Goal: Task Accomplishment & Management: Manage account settings

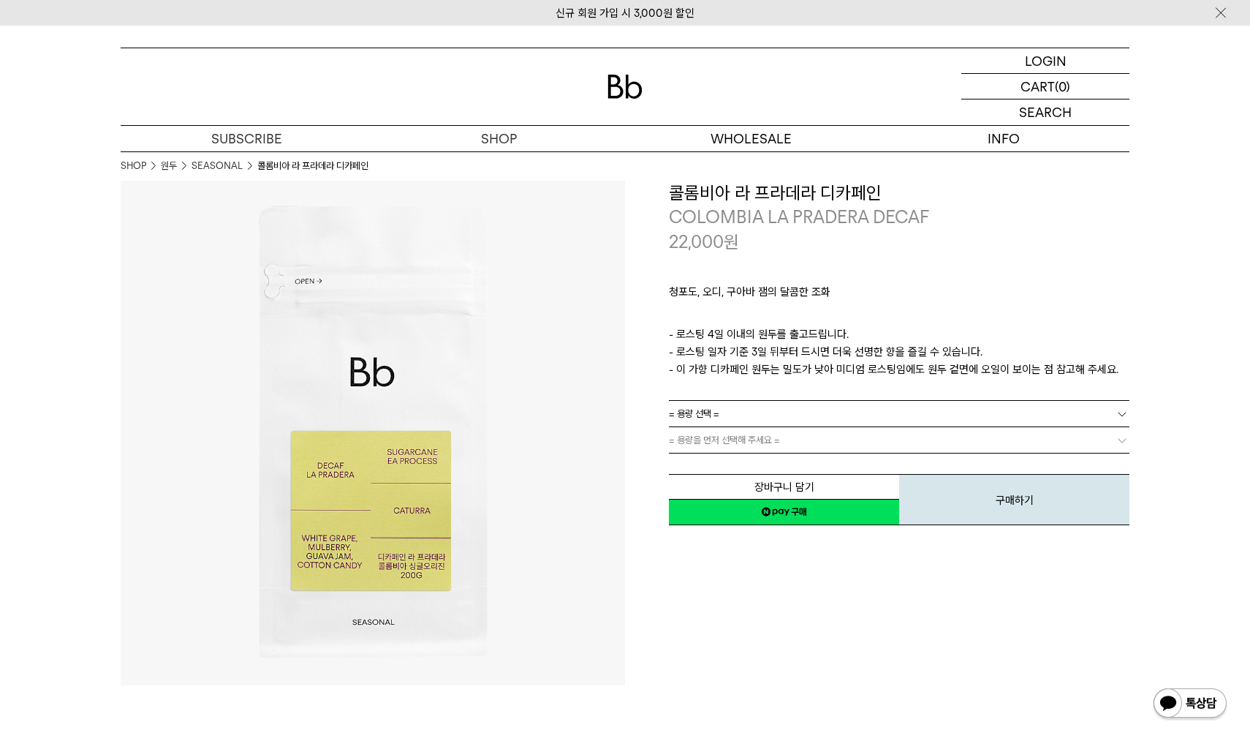
scroll to position [3, 0]
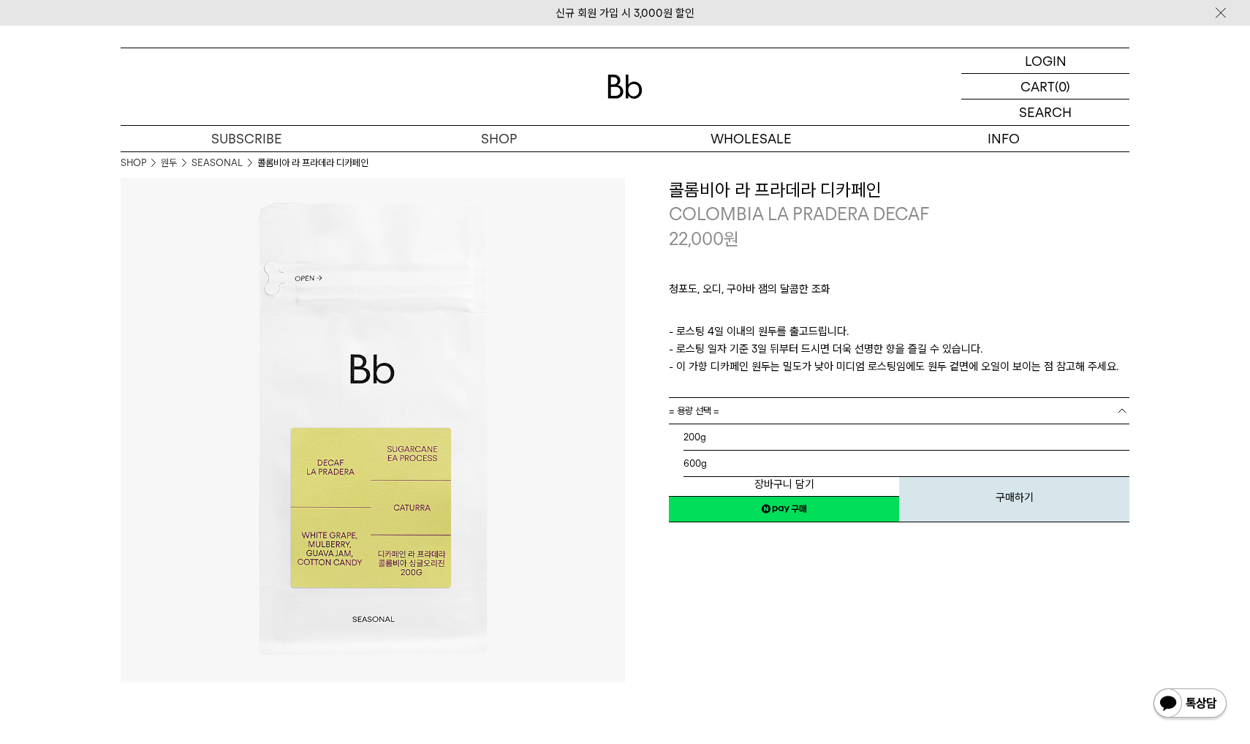
click at [713, 409] on span "= 용량 선택 =" at bounding box center [694, 411] width 50 height 26
click at [711, 307] on p "ㅤ" at bounding box center [899, 314] width 461 height 18
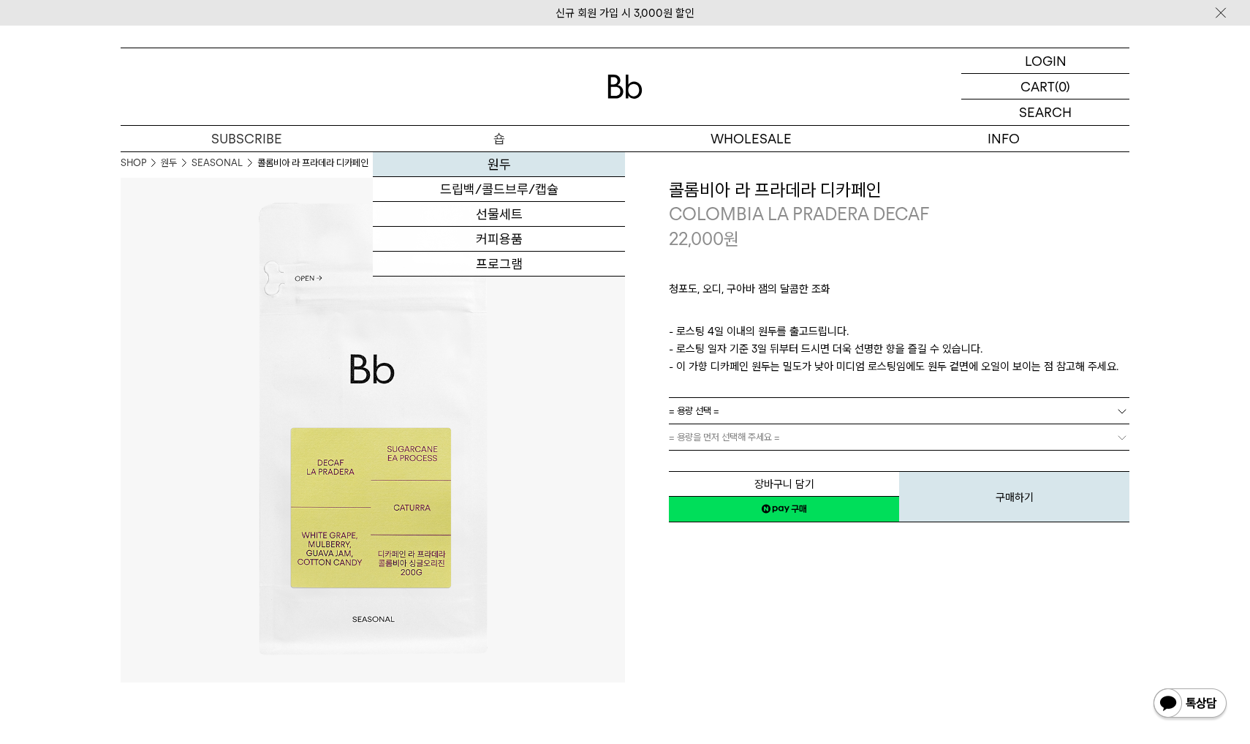
click at [500, 167] on link "원두" at bounding box center [499, 164] width 252 height 25
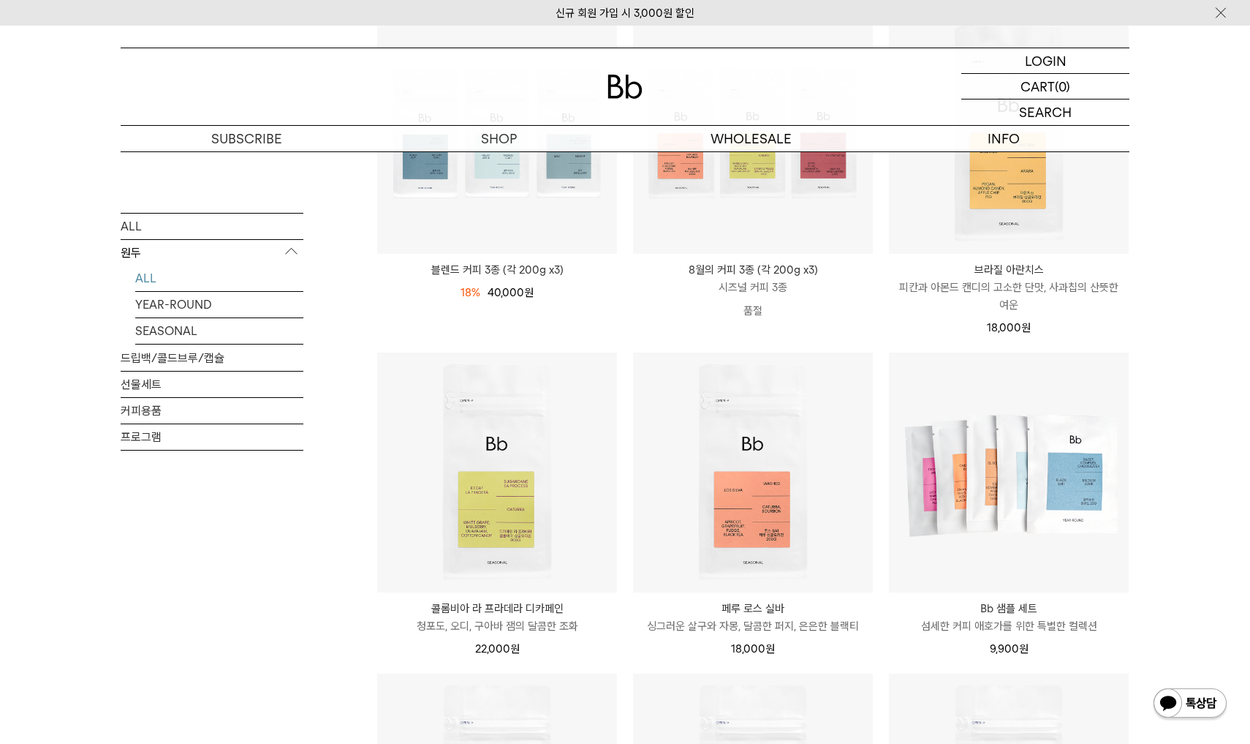
scroll to position [282, 0]
click at [626, 634] on li "페루 로스 실바 PERU LOS SILVA 싱그러운 살구와 자몽, 달콤한 퍼지, 은은한 블랙티 18,000 원" at bounding box center [753, 510] width 256 height 321
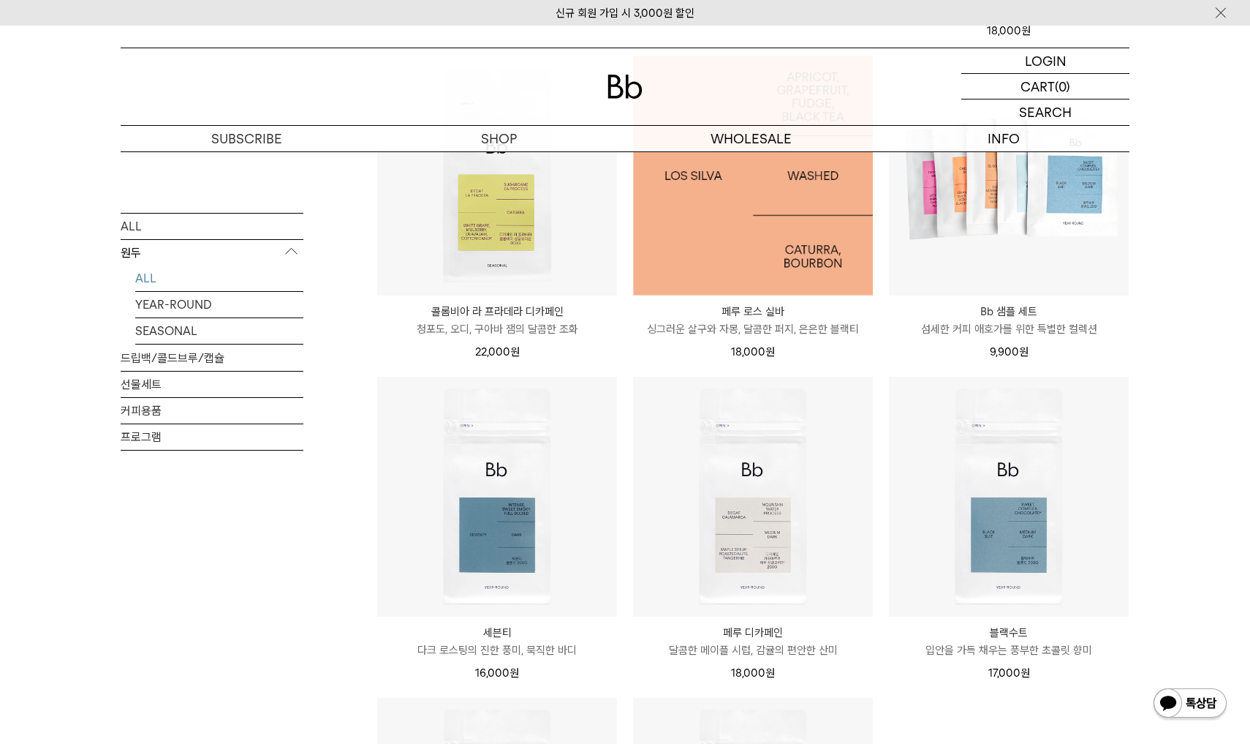
scroll to position [643, 0]
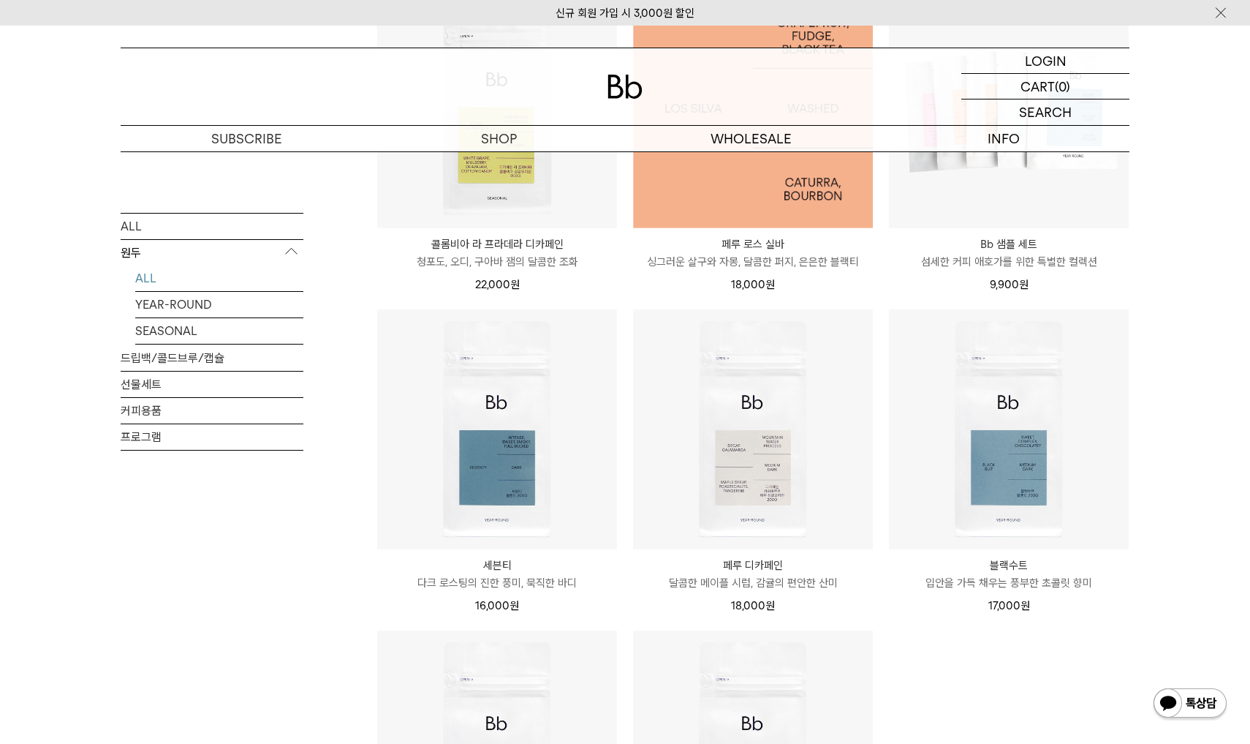
click at [785, 188] on img at bounding box center [753, 108] width 240 height 240
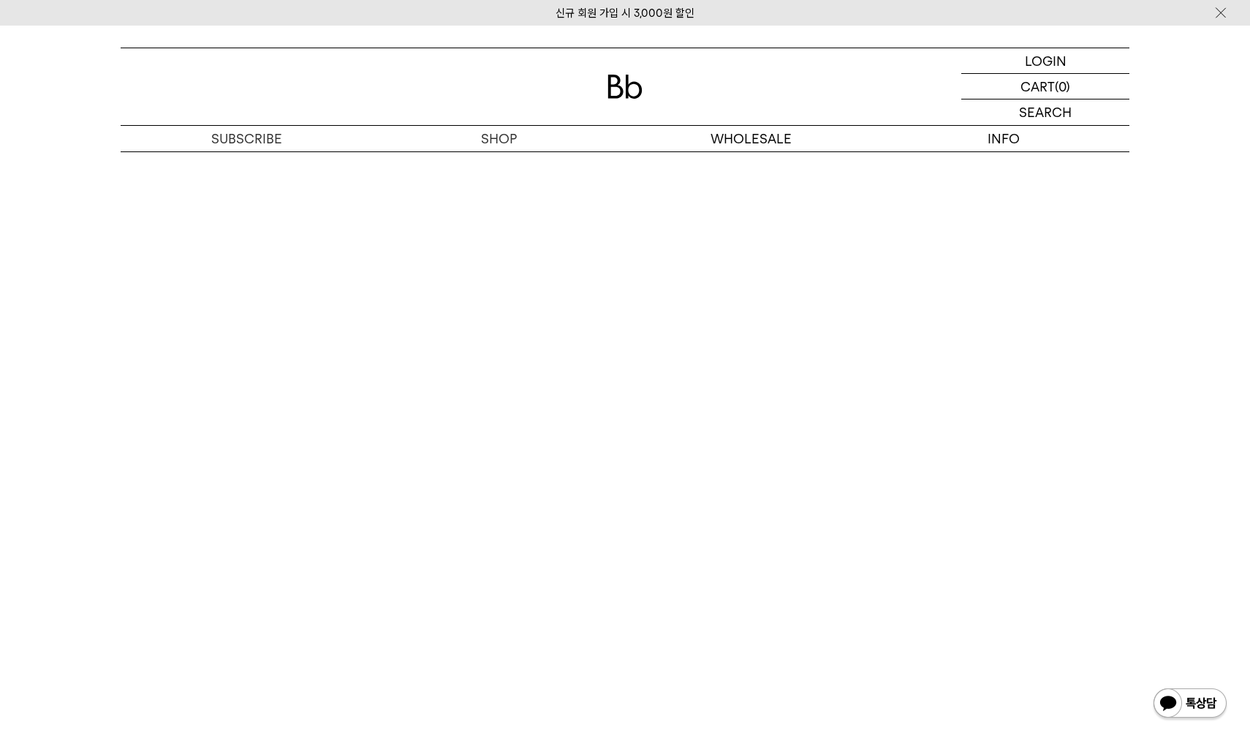
scroll to position [3399, 0]
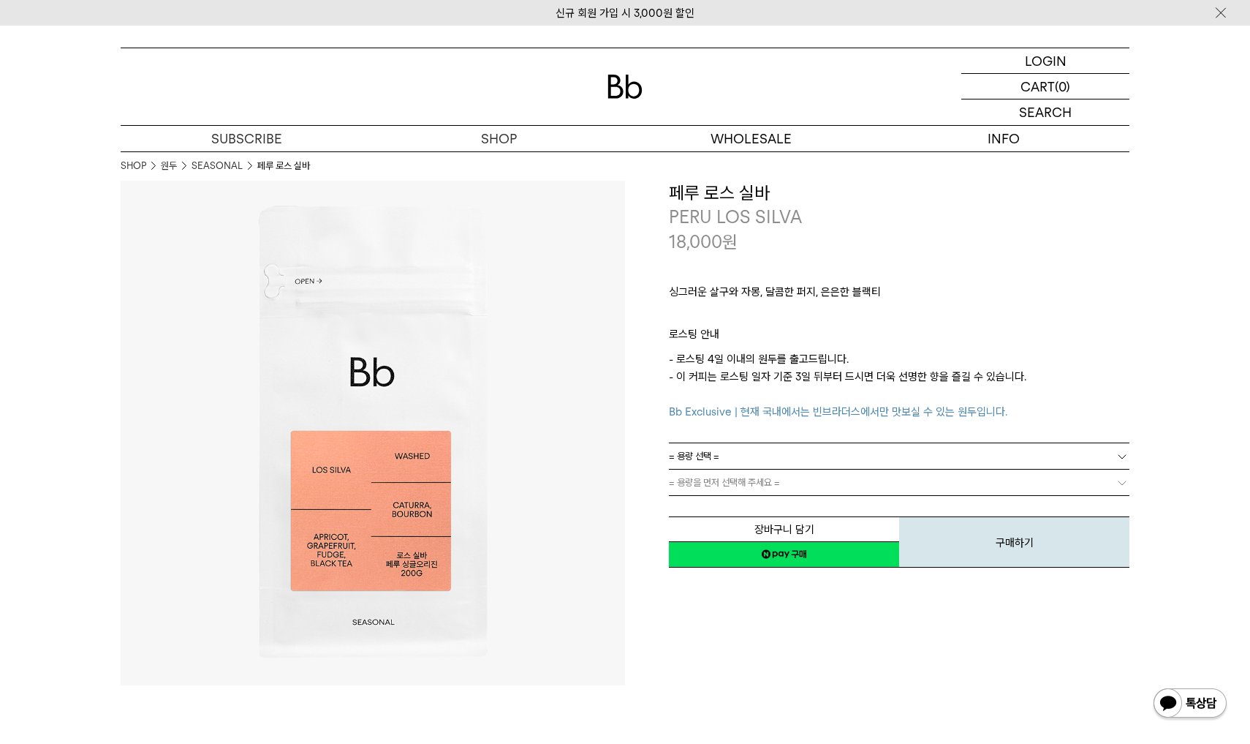
scroll to position [0, 0]
click at [1047, 59] on p "로그인" at bounding box center [1045, 60] width 35 height 25
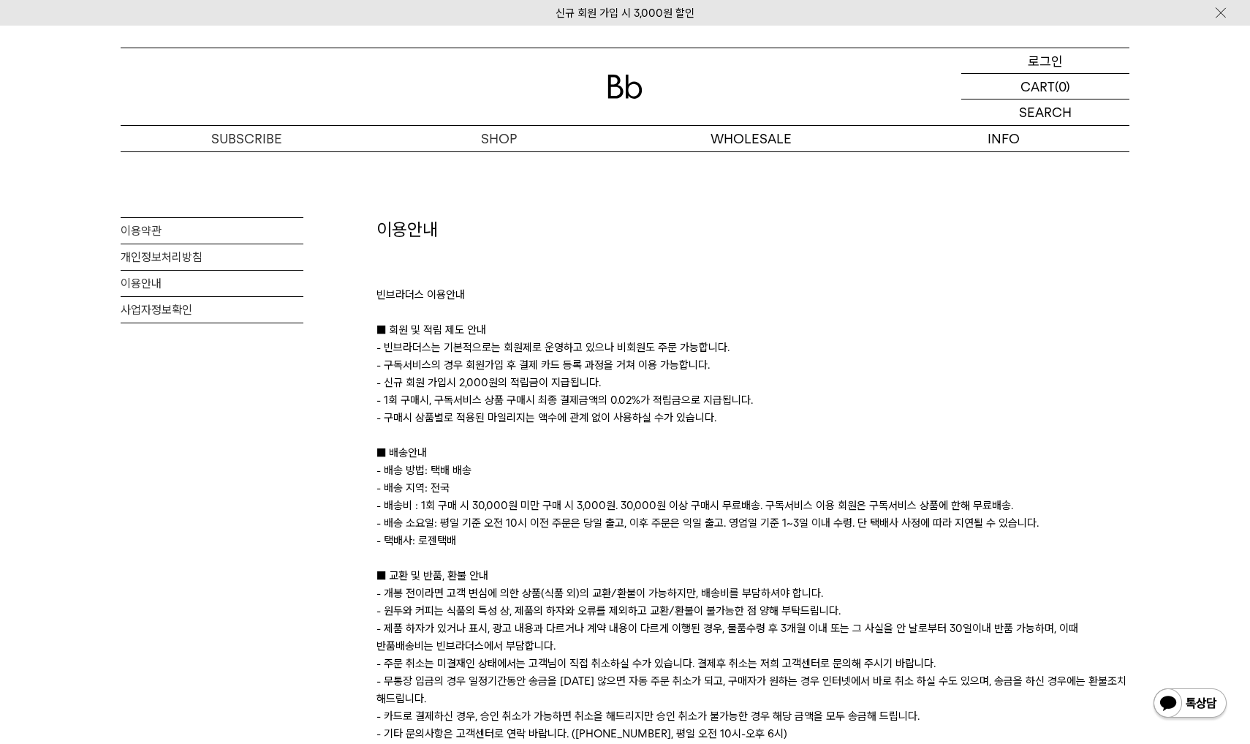
click at [1049, 63] on p "로그인" at bounding box center [1045, 60] width 35 height 25
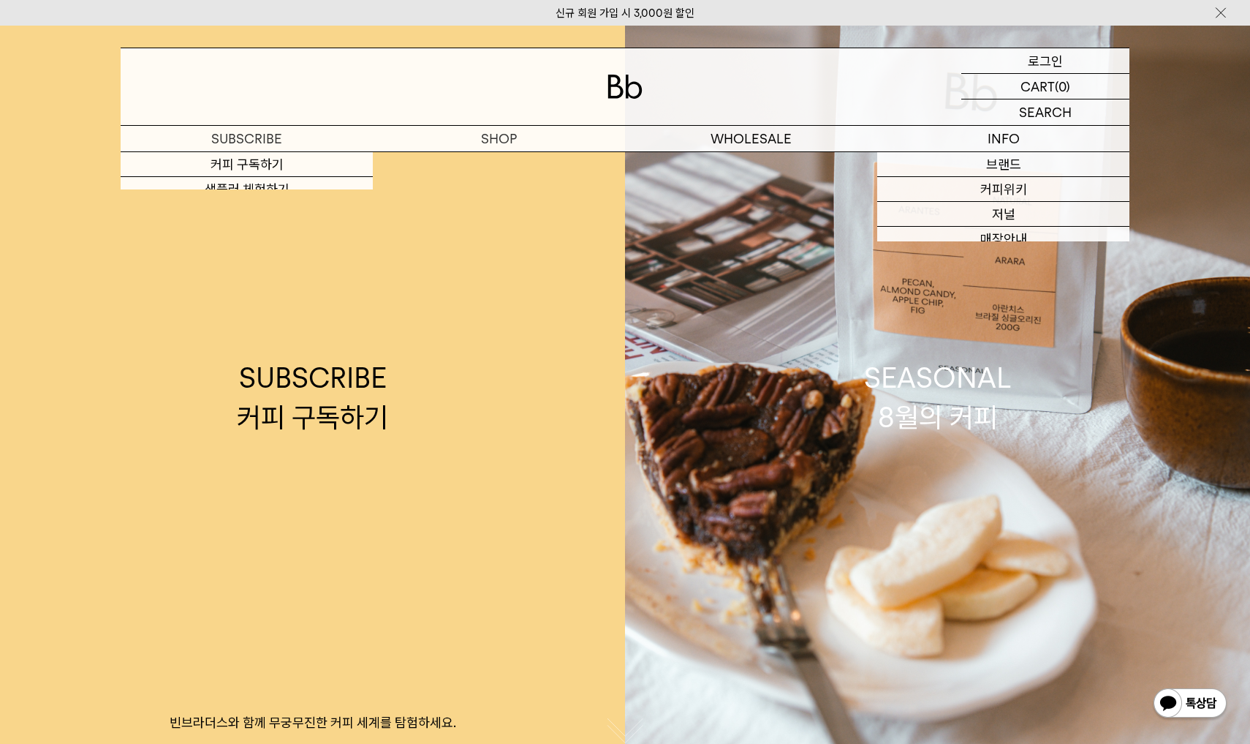
click at [1048, 62] on p "로그인" at bounding box center [1045, 60] width 35 height 25
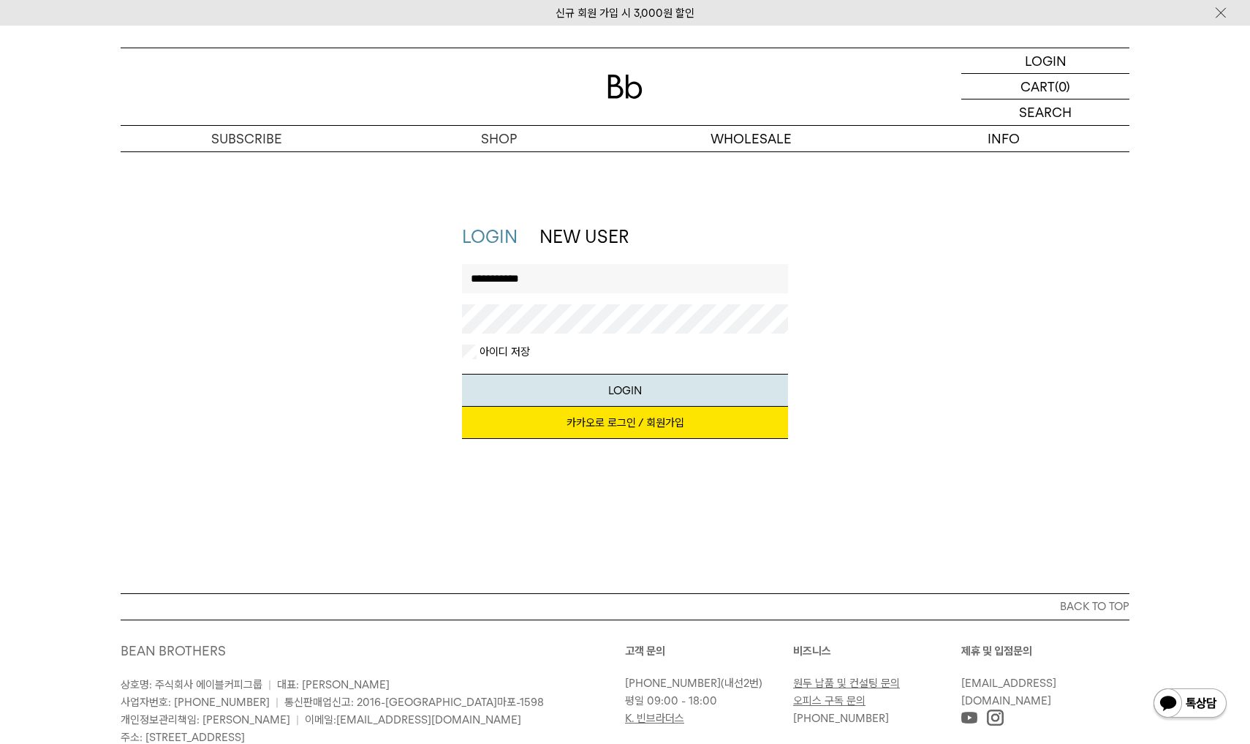
type input "**********"
click at [570, 425] on link "카카오로 로그인 / 회원가입" at bounding box center [625, 423] width 327 height 32
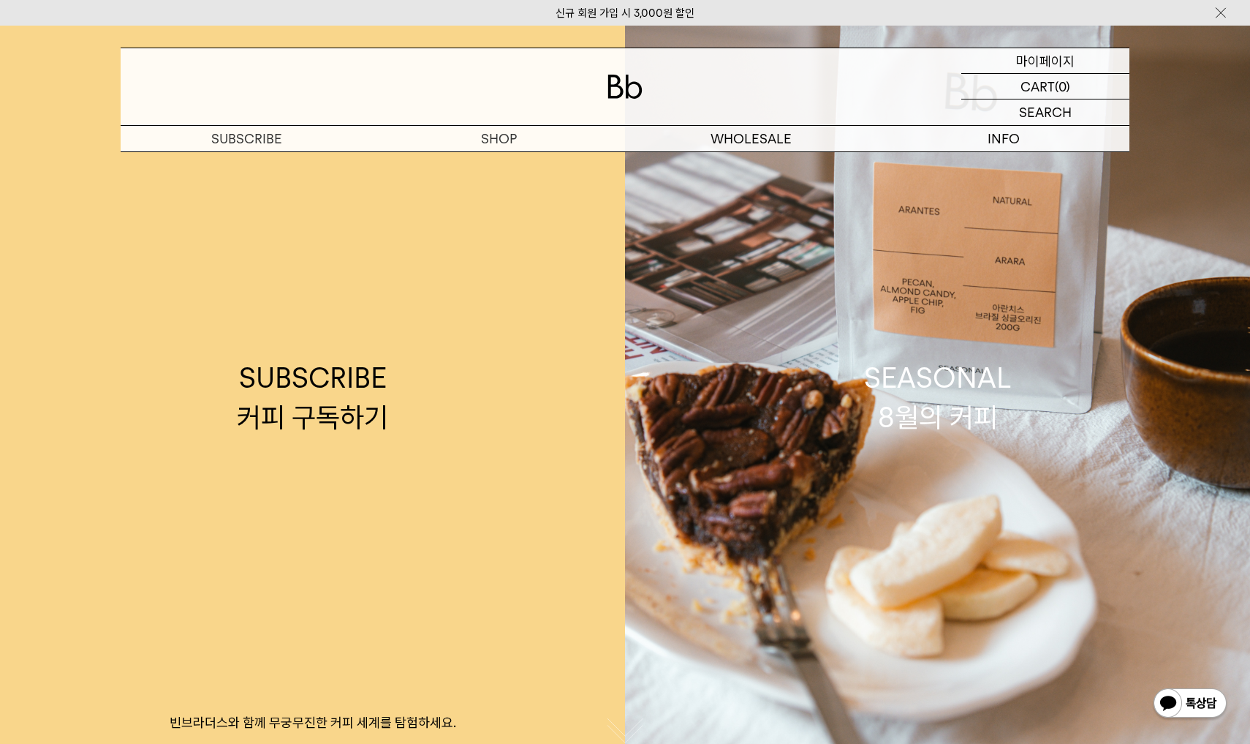
click at [1047, 65] on p "마이페이지" at bounding box center [1045, 60] width 58 height 25
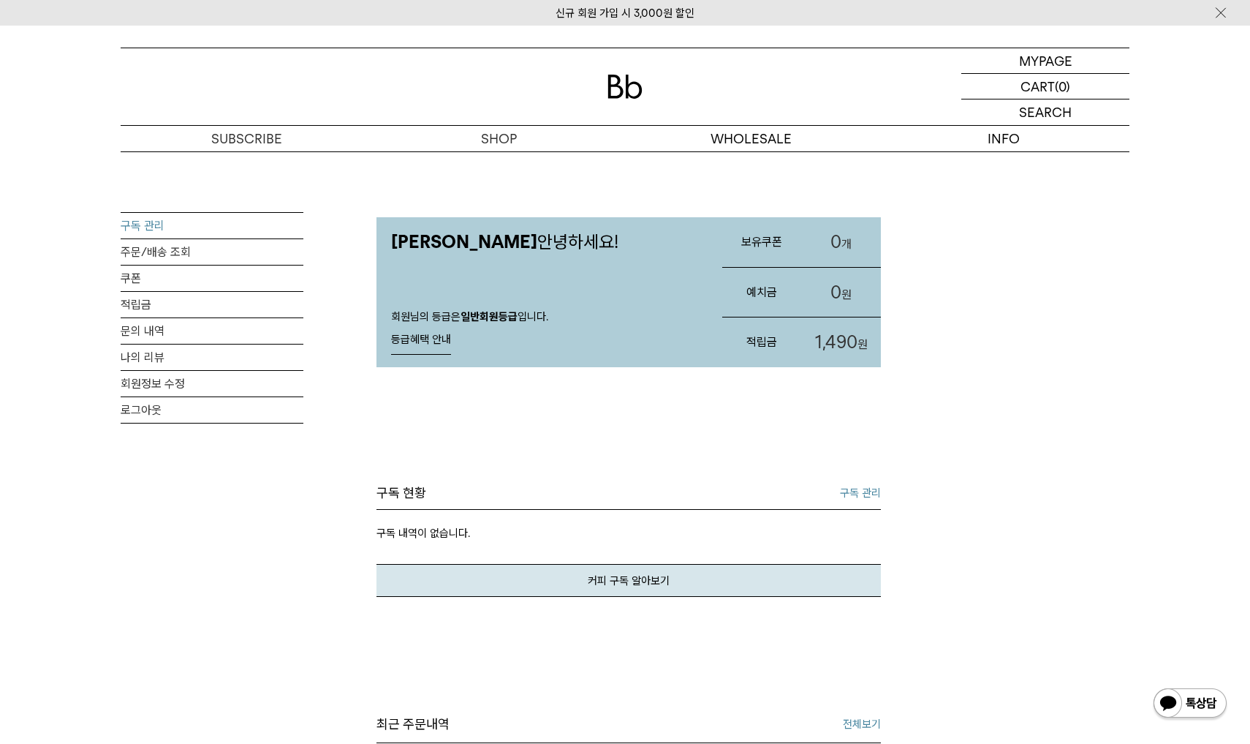
click at [146, 221] on link "구독 관리" at bounding box center [212, 226] width 183 height 26
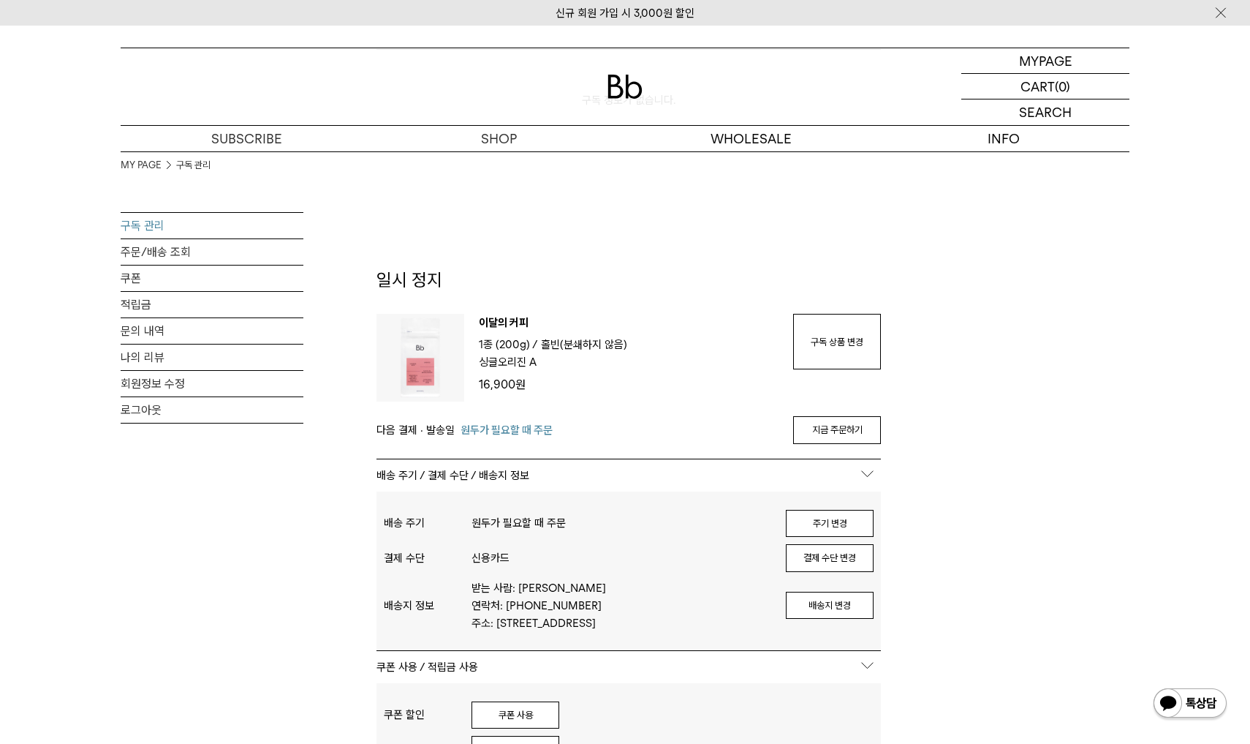
scroll to position [233, 0]
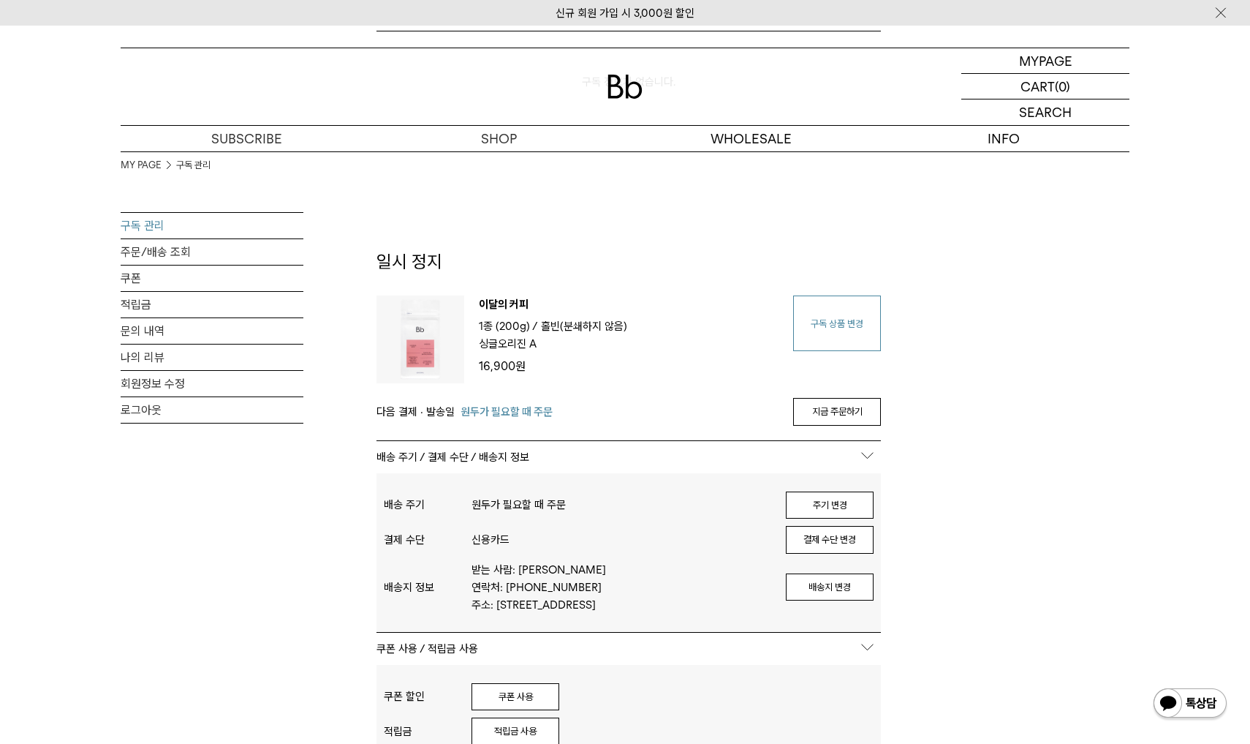
click at [831, 325] on link "구독 상품 변경" at bounding box center [837, 323] width 88 height 56
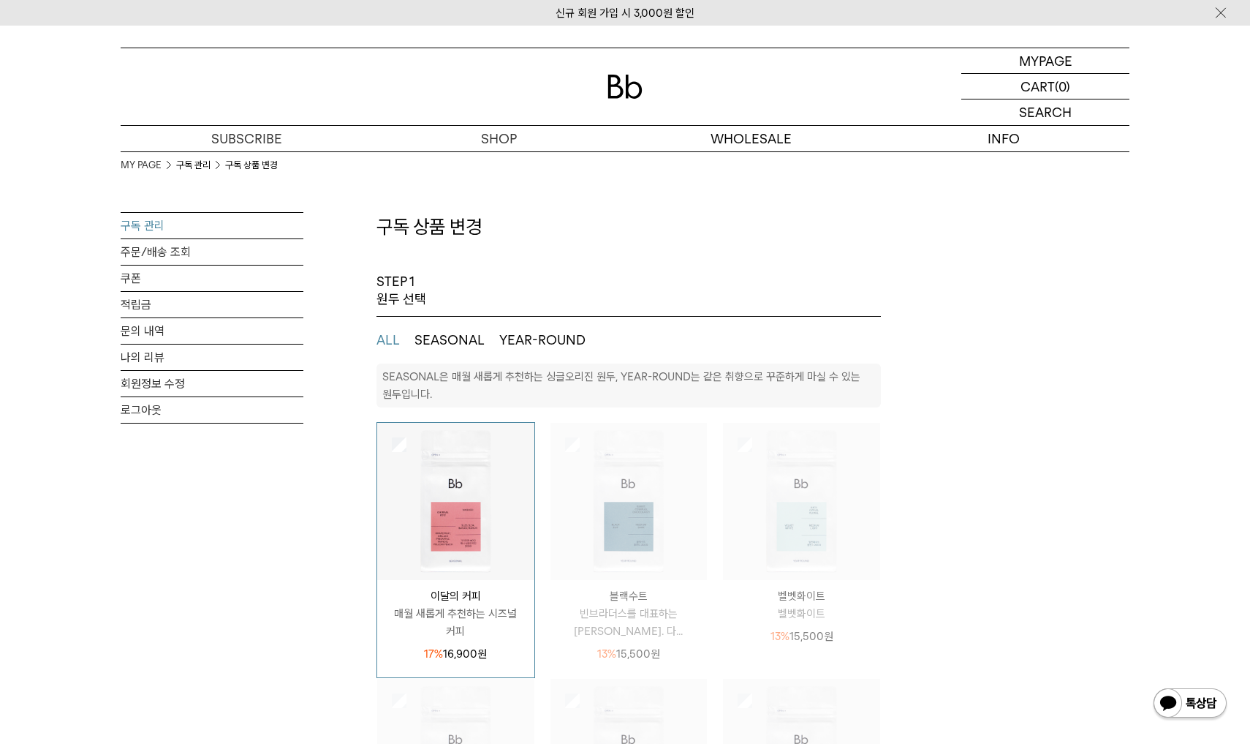
select select "**"
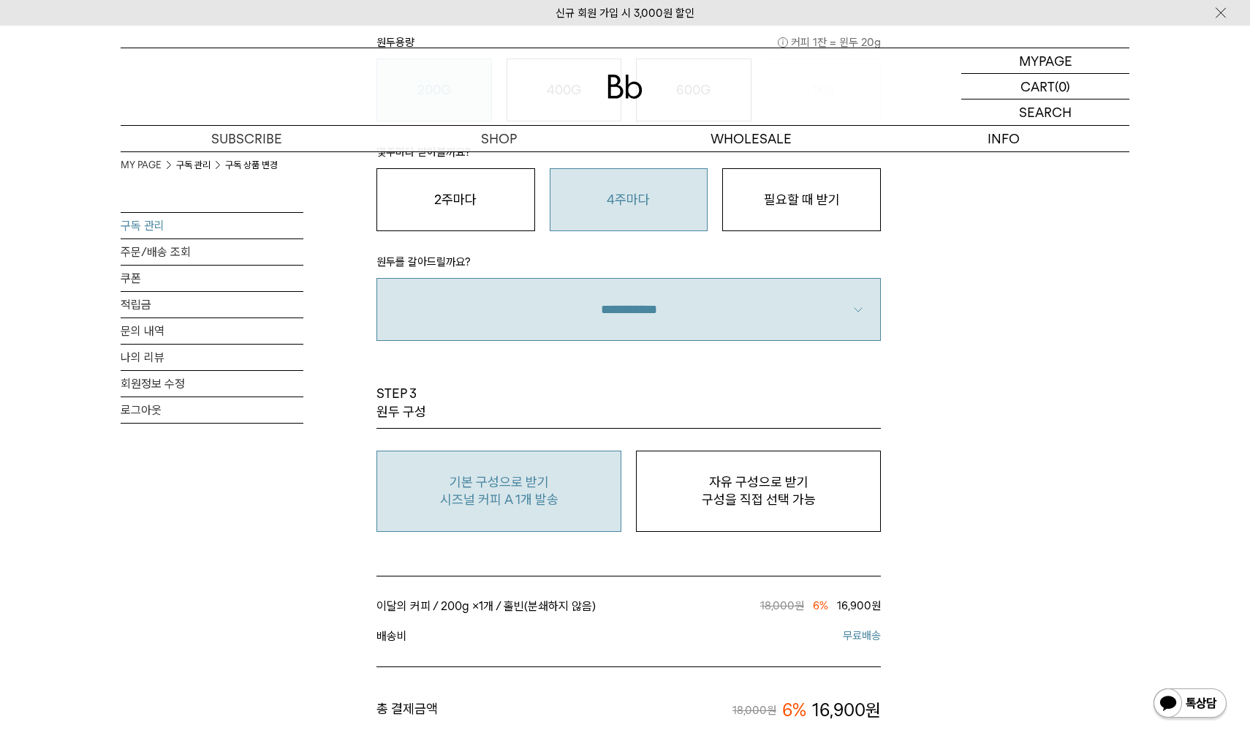
scroll to position [1120, 0]
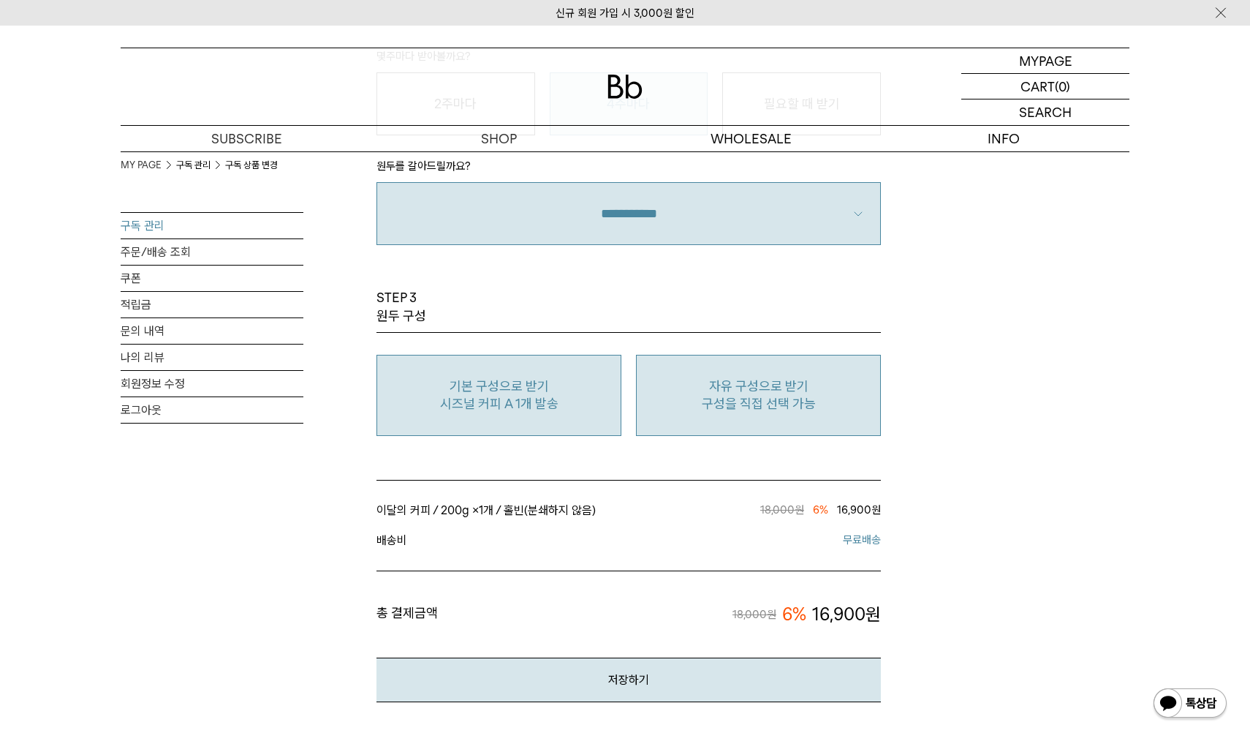
click at [716, 388] on p "자유 구성으로 받기" at bounding box center [758, 386] width 229 height 18
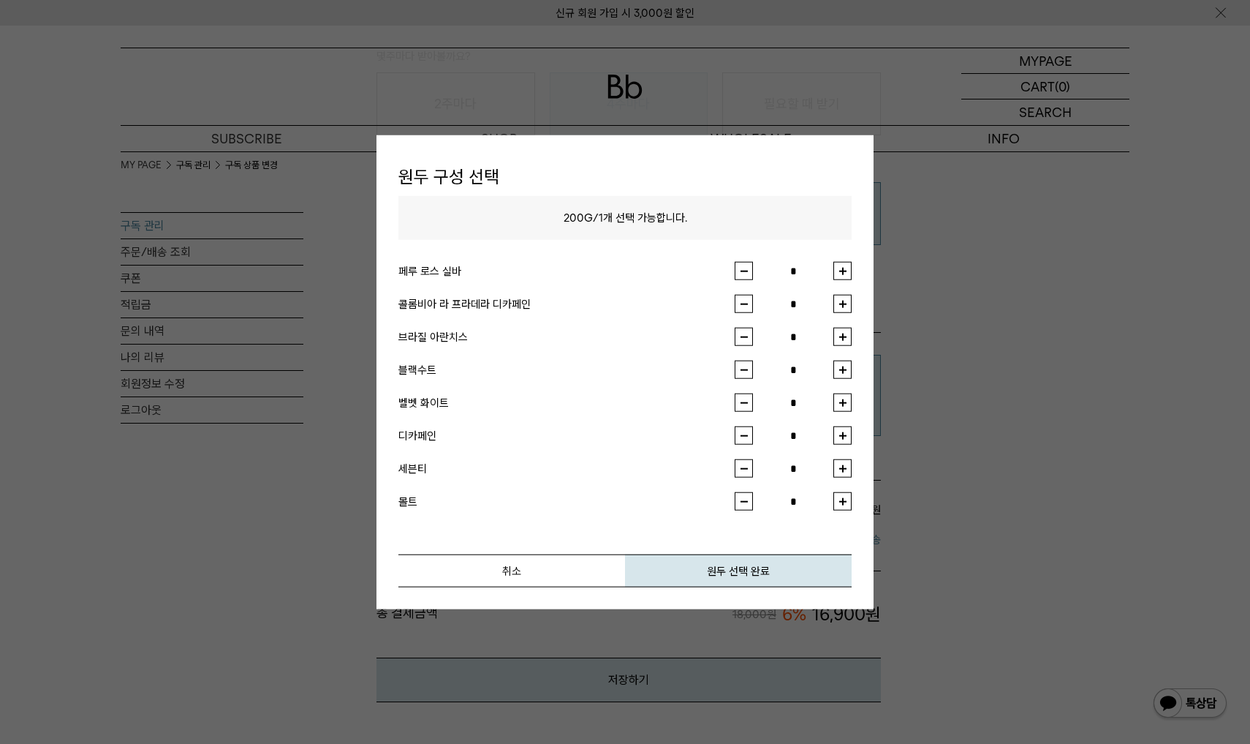
click at [839, 274] on button "button" at bounding box center [843, 271] width 18 height 18
click at [845, 301] on button "button" at bounding box center [843, 304] width 18 height 18
click at [556, 564] on button "취소" at bounding box center [512, 570] width 227 height 33
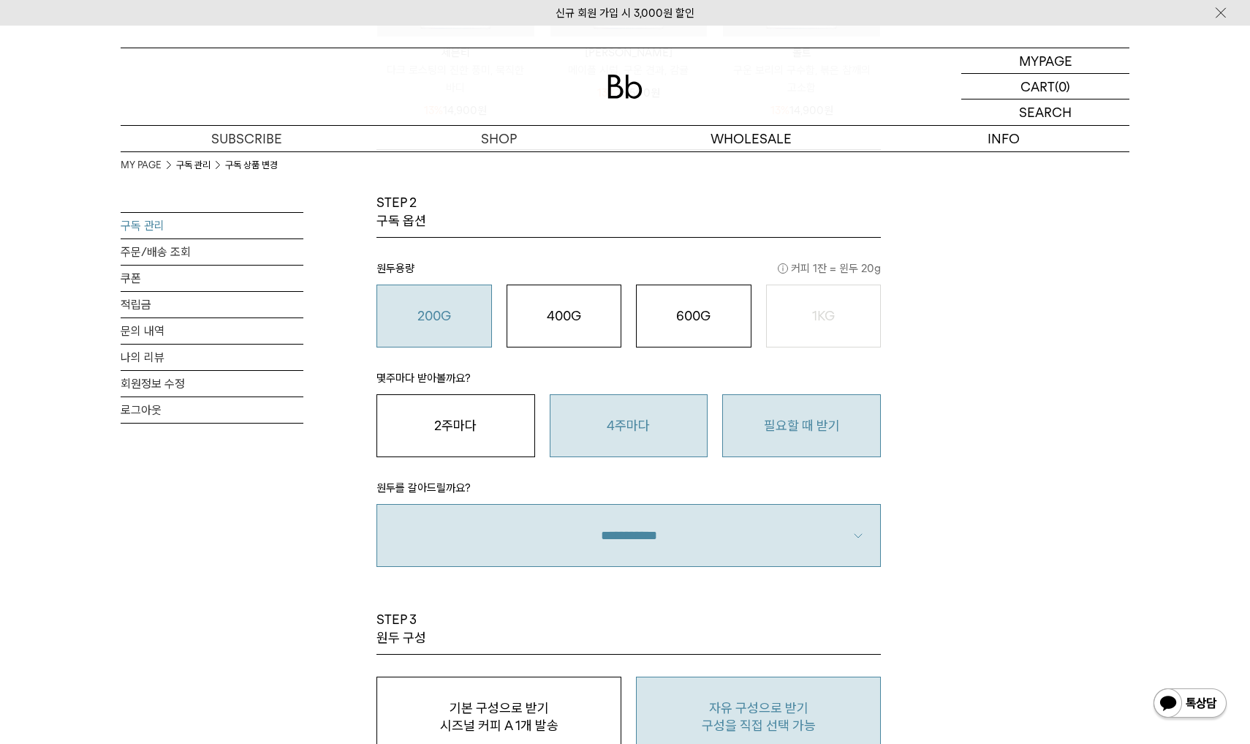
scroll to position [779, 0]
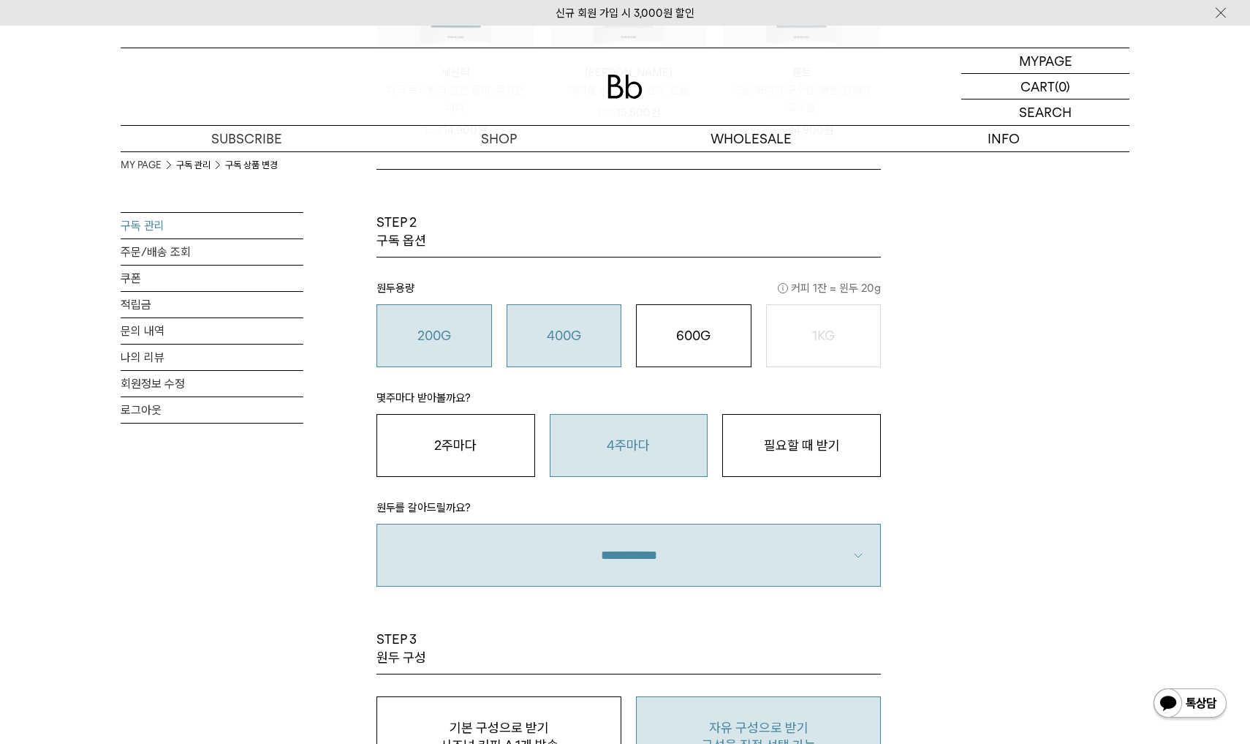
click at [561, 340] on o "400G" at bounding box center [564, 335] width 34 height 15
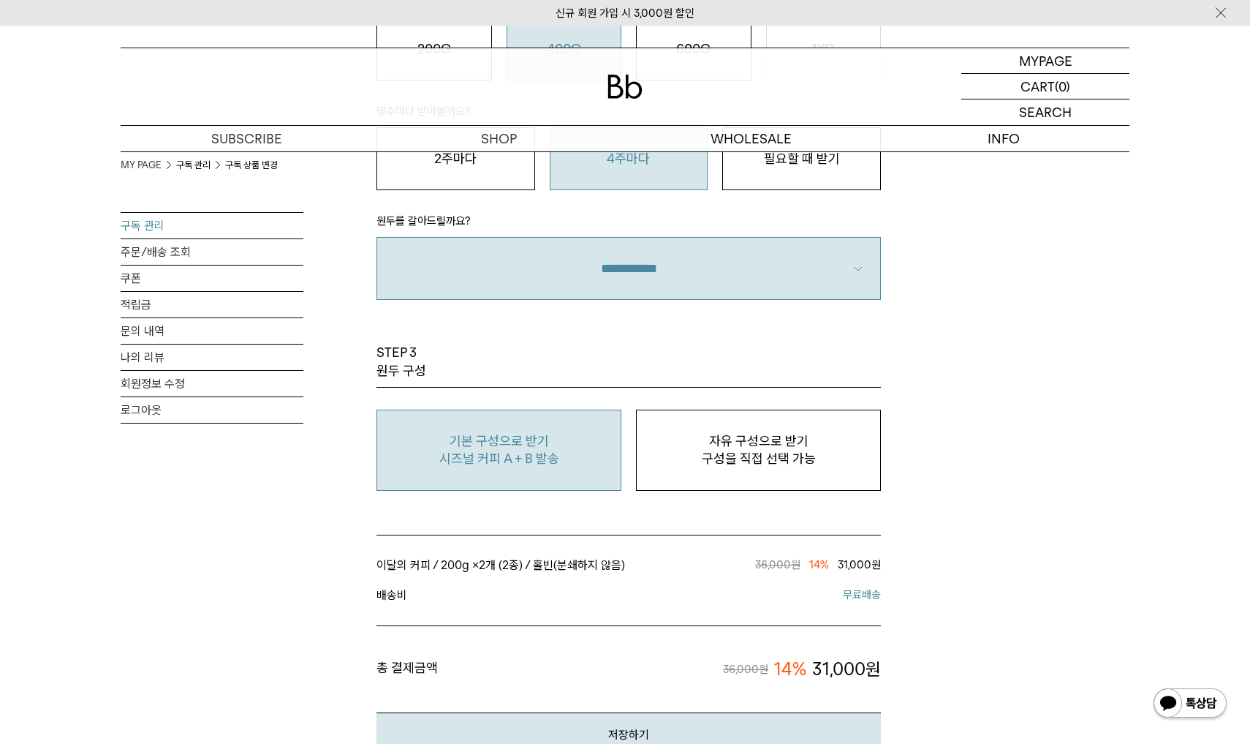
scroll to position [1070, 0]
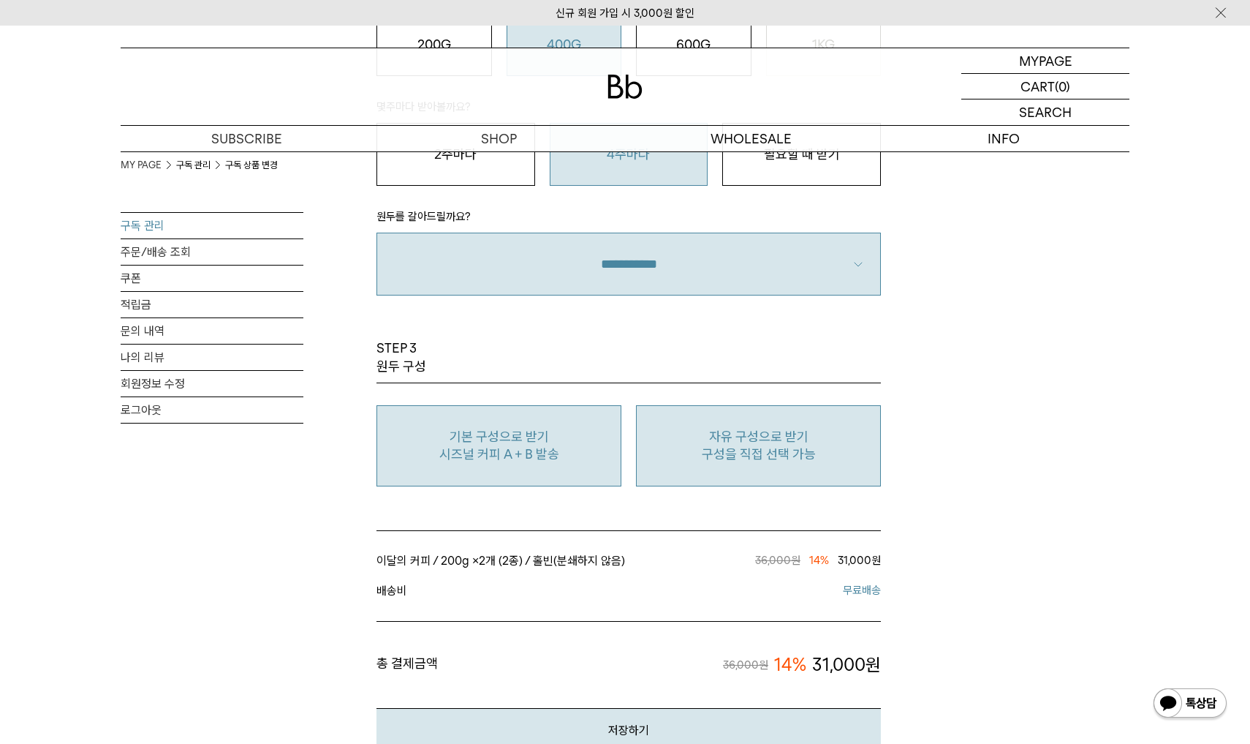
click at [790, 457] on p "구성을 직접 선택 가능" at bounding box center [758, 454] width 229 height 18
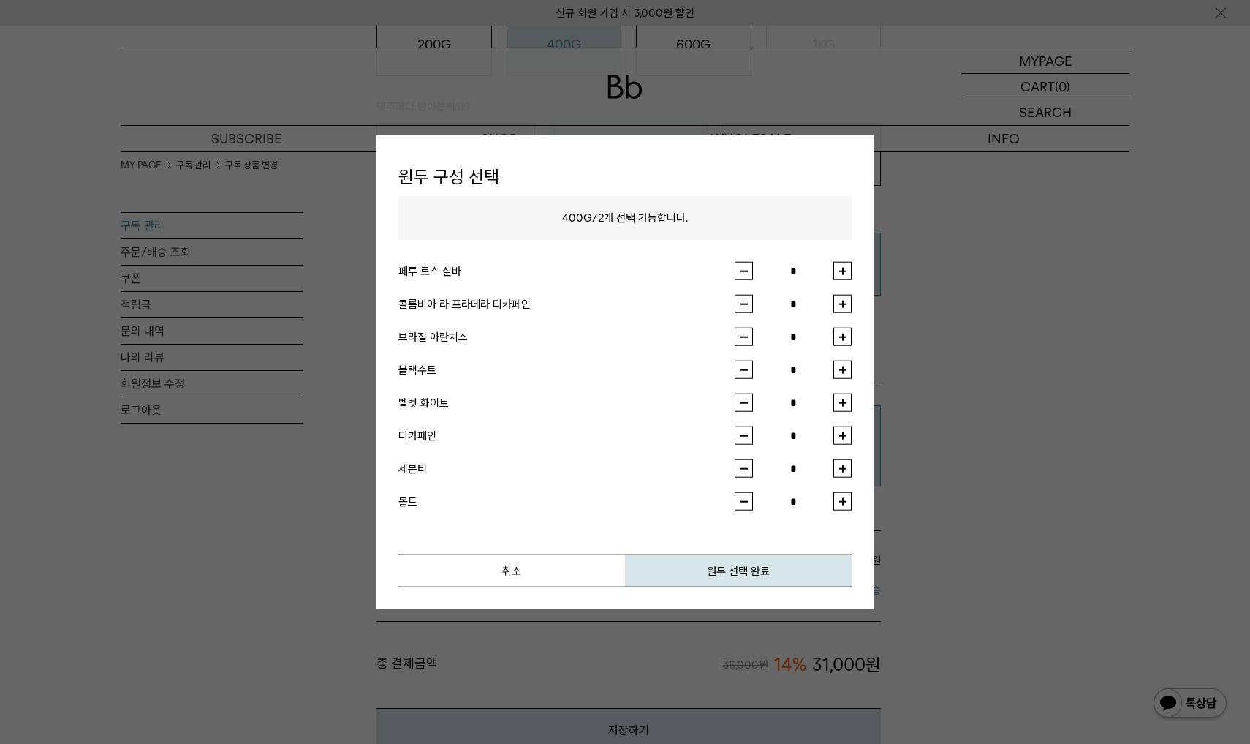
click at [847, 265] on button "button" at bounding box center [843, 271] width 18 height 18
type input "*"
click at [845, 301] on button "button" at bounding box center [843, 304] width 18 height 18
type input "*"
click at [734, 578] on button "원두 선택 완료" at bounding box center [738, 570] width 227 height 33
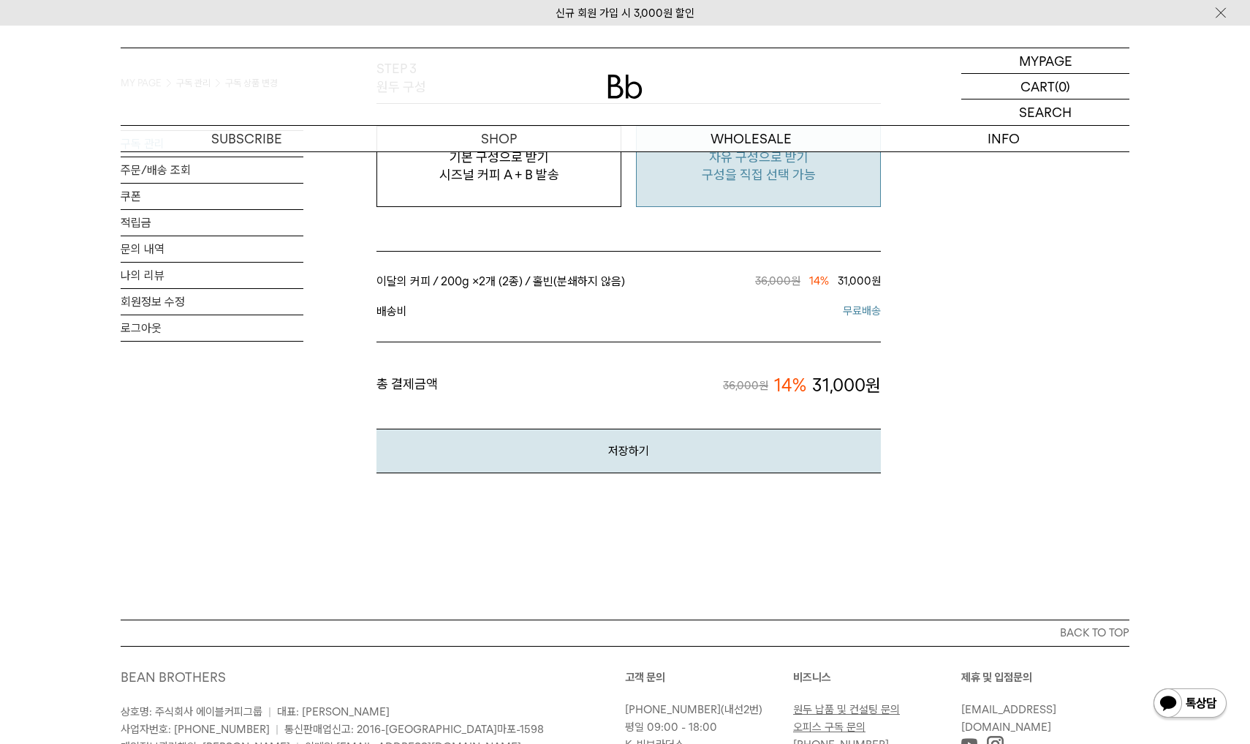
scroll to position [1351, 0]
click at [638, 449] on button "저장하기" at bounding box center [629, 448] width 505 height 45
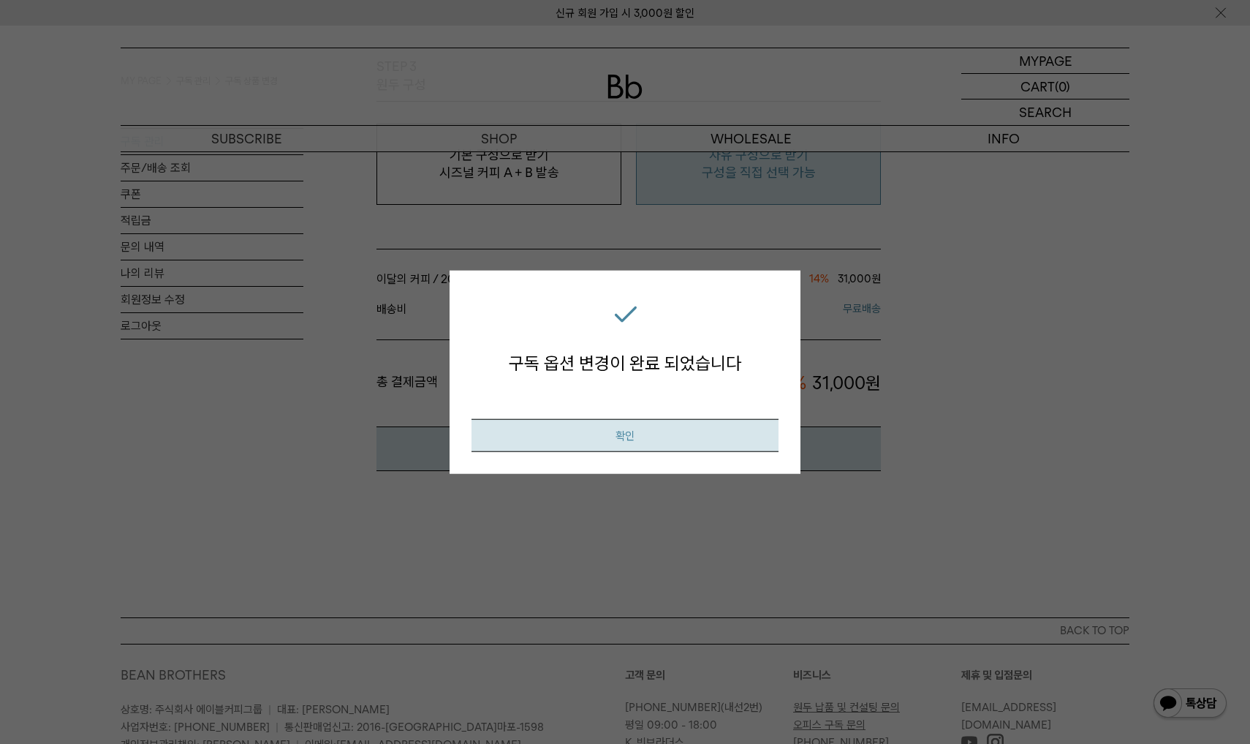
click at [641, 442] on button "확인" at bounding box center [625, 435] width 307 height 33
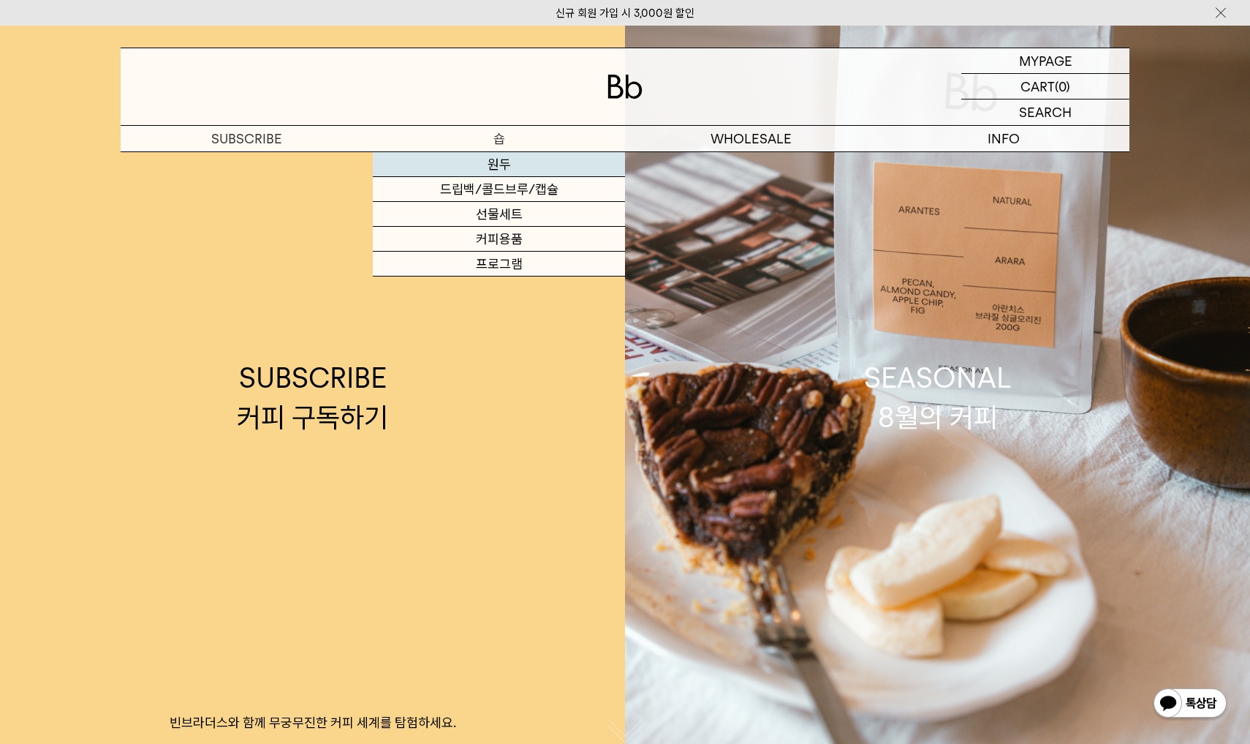
click at [492, 163] on link "원두" at bounding box center [499, 164] width 252 height 25
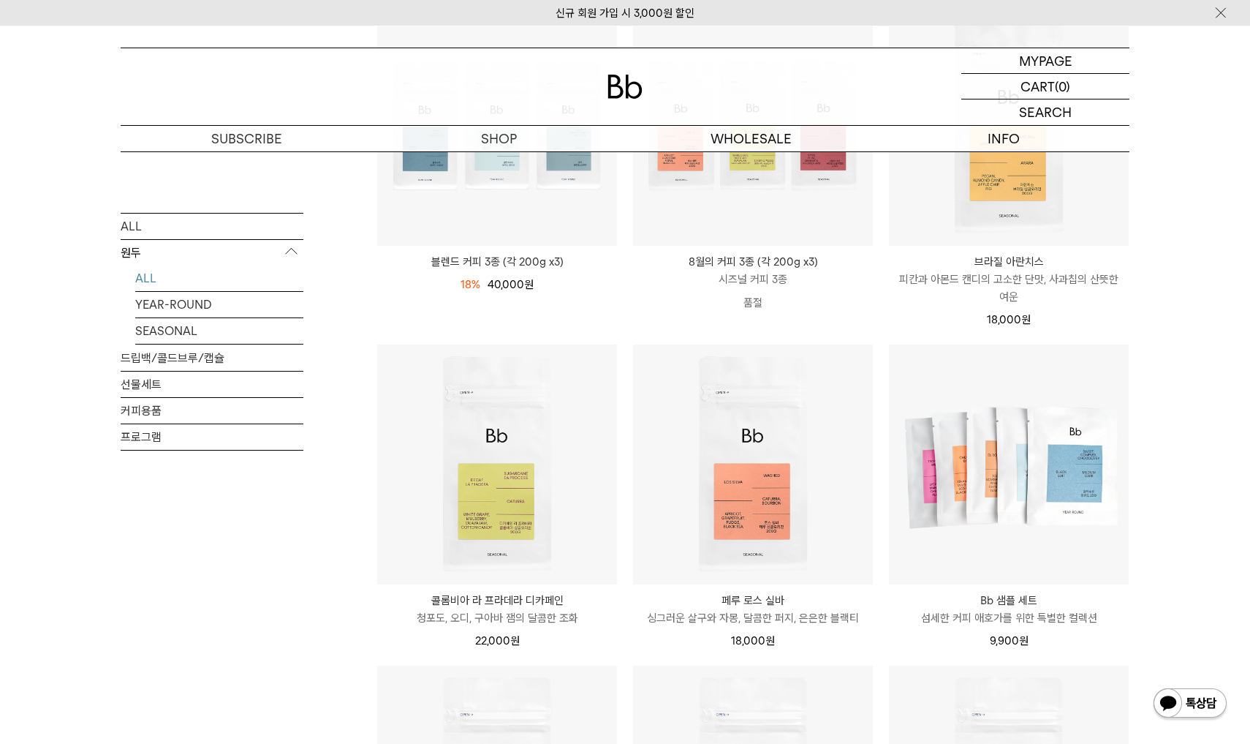
scroll to position [287, 0]
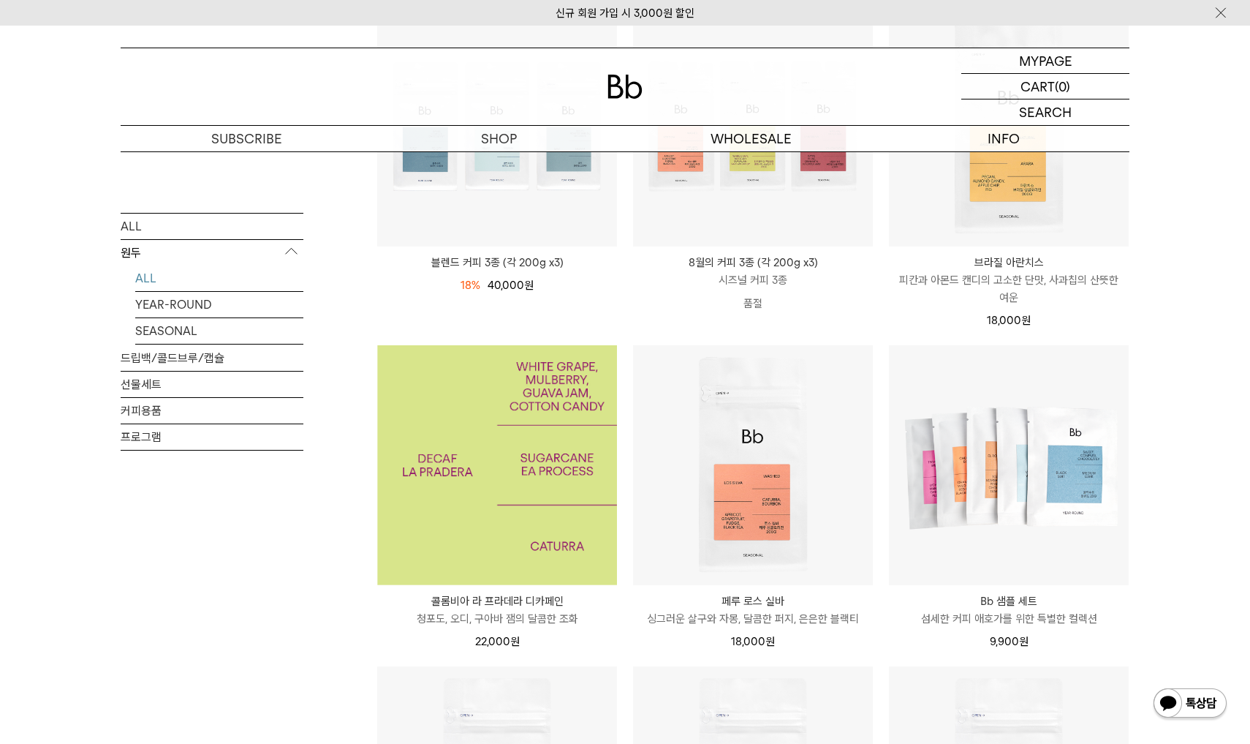
click at [442, 431] on img at bounding box center [497, 465] width 240 height 240
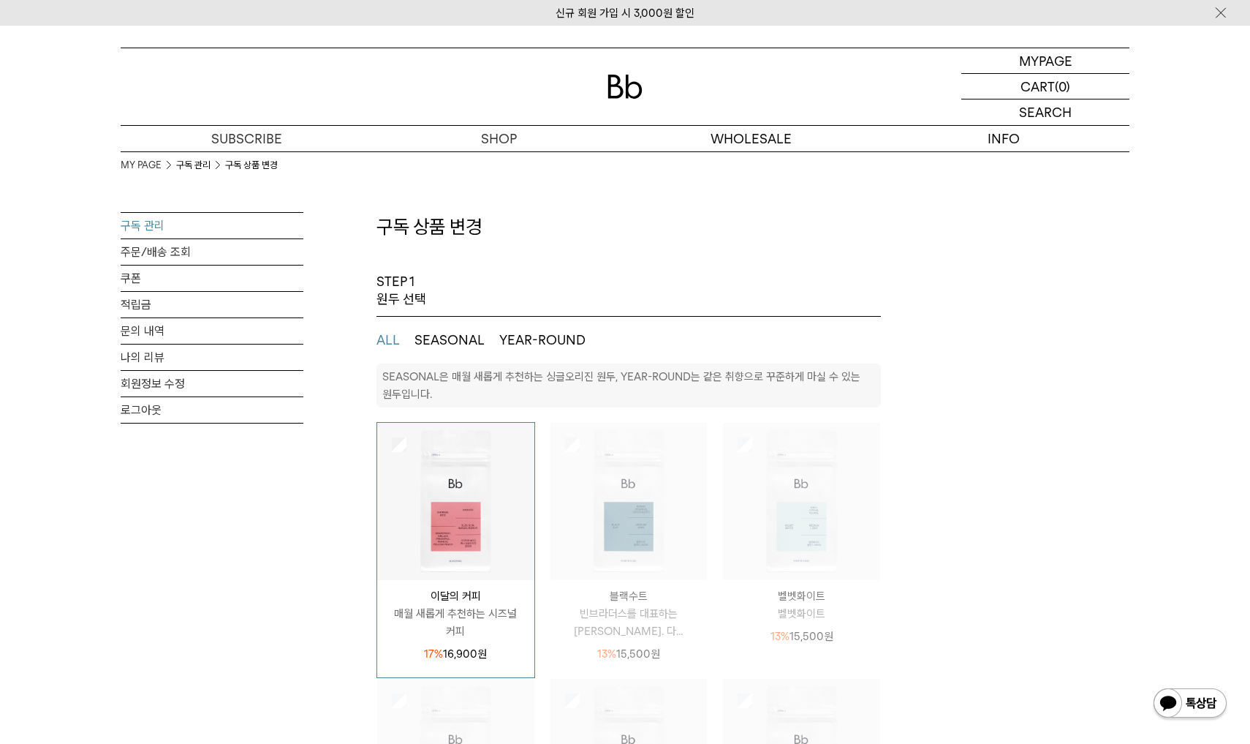
select select "**"
click at [151, 233] on link "구독 관리" at bounding box center [212, 226] width 183 height 26
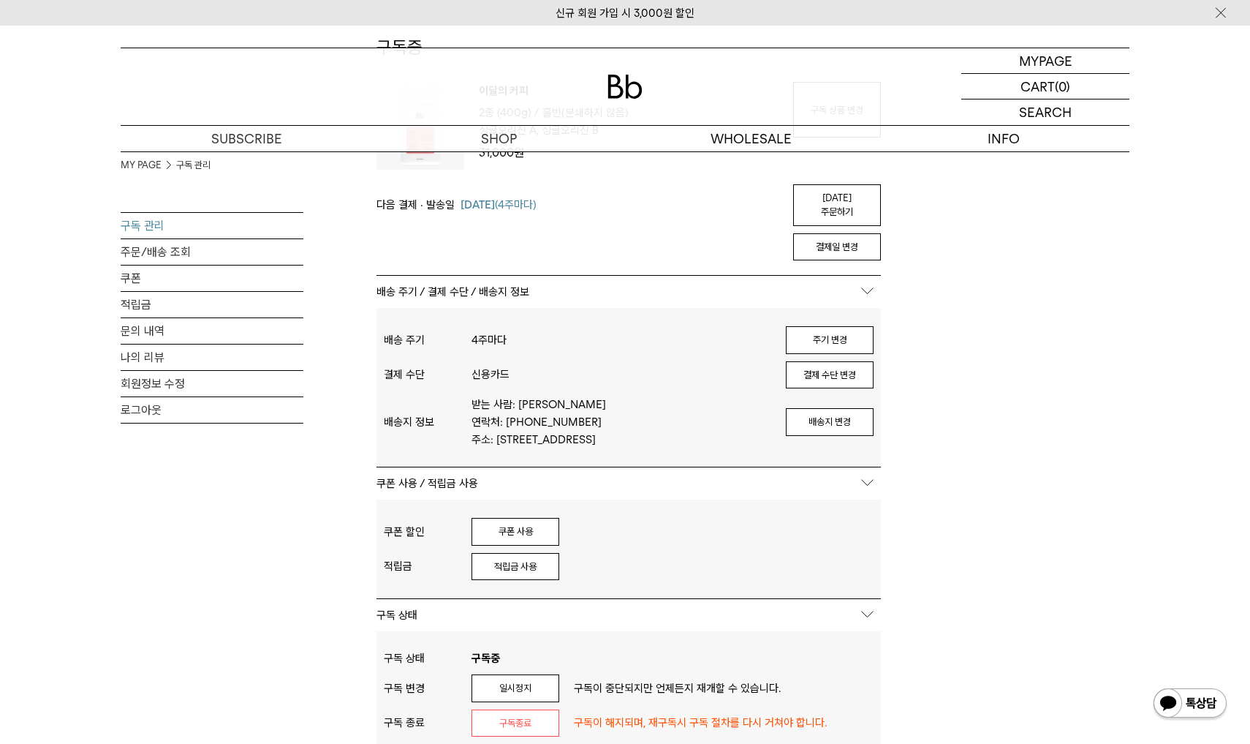
scroll to position [190, 0]
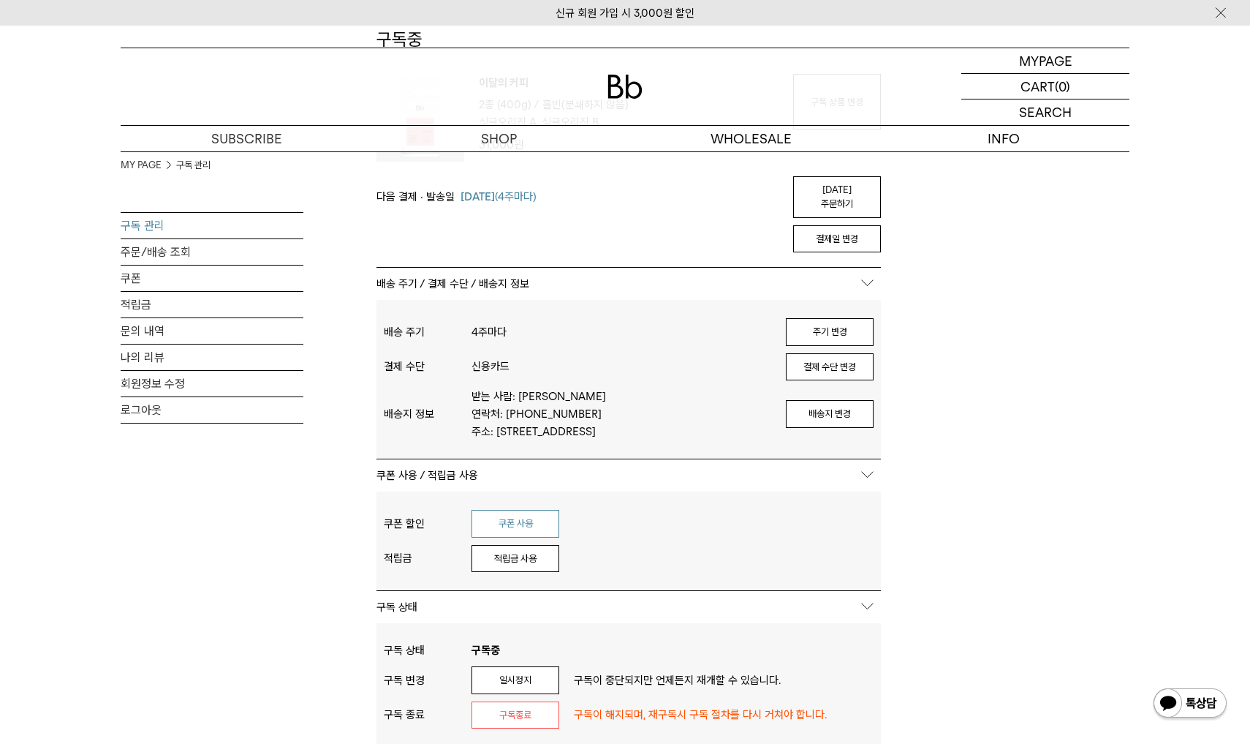
click at [516, 526] on button "쿠폰 사용" at bounding box center [516, 524] width 88 height 28
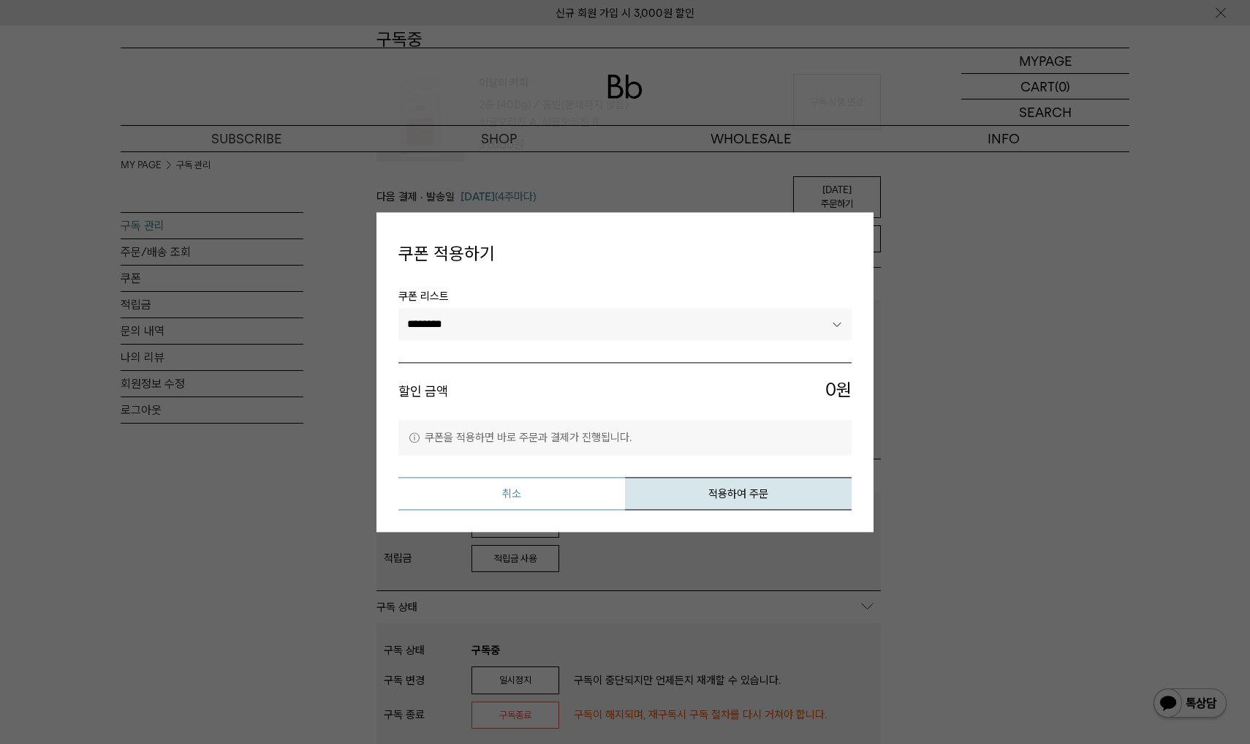
click at [547, 507] on button "취소" at bounding box center [512, 493] width 227 height 33
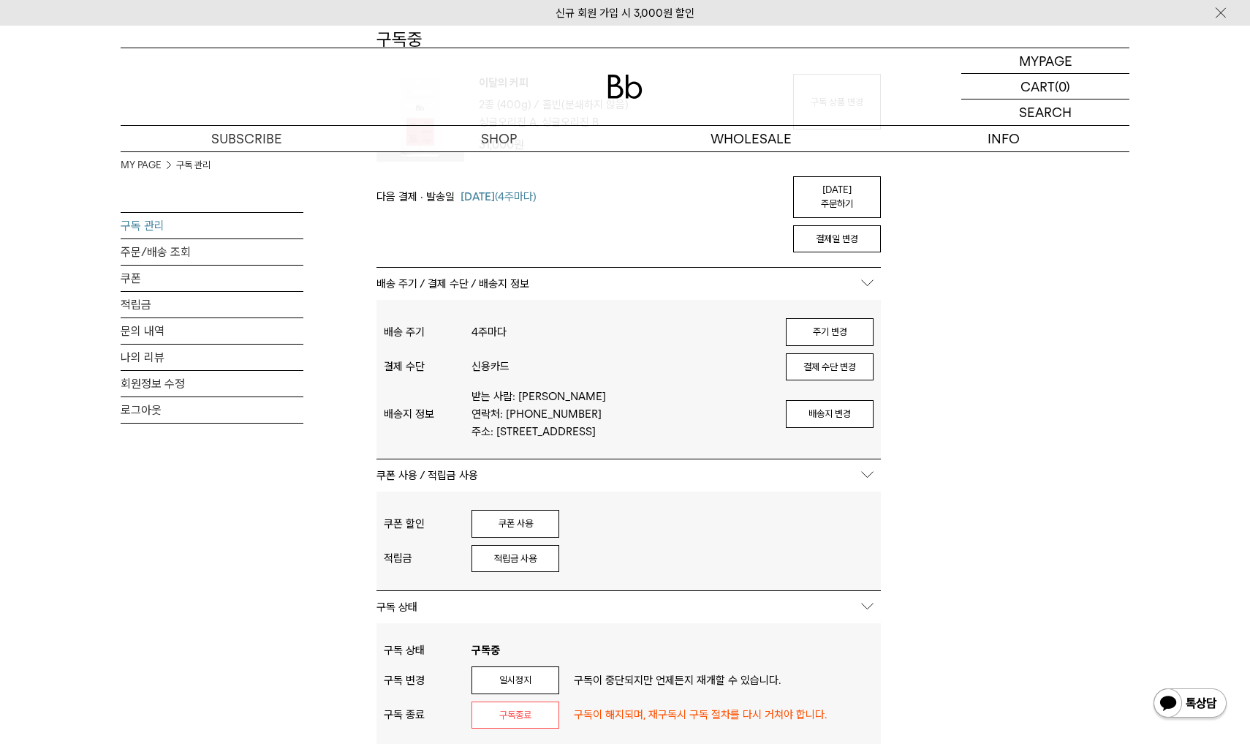
click at [1033, 510] on div "MY PAGE 구독 관리 구독 관리 주문/배송 조회 쿠폰 적립금 문의 내역 나의 리뷰 회원정보 수정 로그아웃 구독중 구독 번호 : 53204 …" at bounding box center [625, 486] width 1009 height 1051
click at [1036, 407] on div "MY PAGE 구독 관리 구독 관리 주문/배송 조회 쿠폰 적립금 문의 내역 나의 리뷰 회원정보 수정 로그아웃 구독중 구독 번호 : 53204 …" at bounding box center [625, 486] width 1009 height 1051
click at [837, 190] on link "오늘 주문하기" at bounding box center [837, 197] width 88 height 42
click at [947, 358] on div "MY PAGE 구독 관리 구독 관리 주문/배송 조회 쿠폰 적립금 문의 내역 나의 리뷰 회원정보 수정 로그아웃 구독중 구독 번호 : 53204 …" at bounding box center [625, 486] width 1009 height 1051
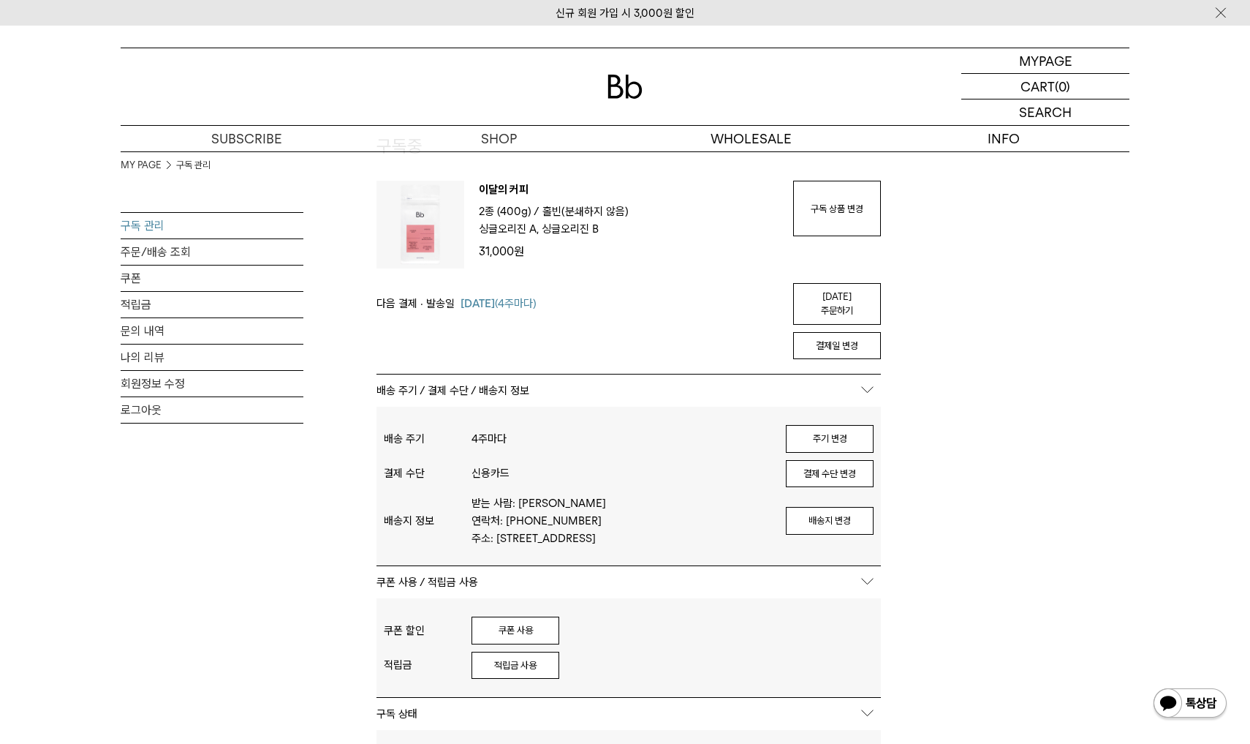
scroll to position [110, 0]
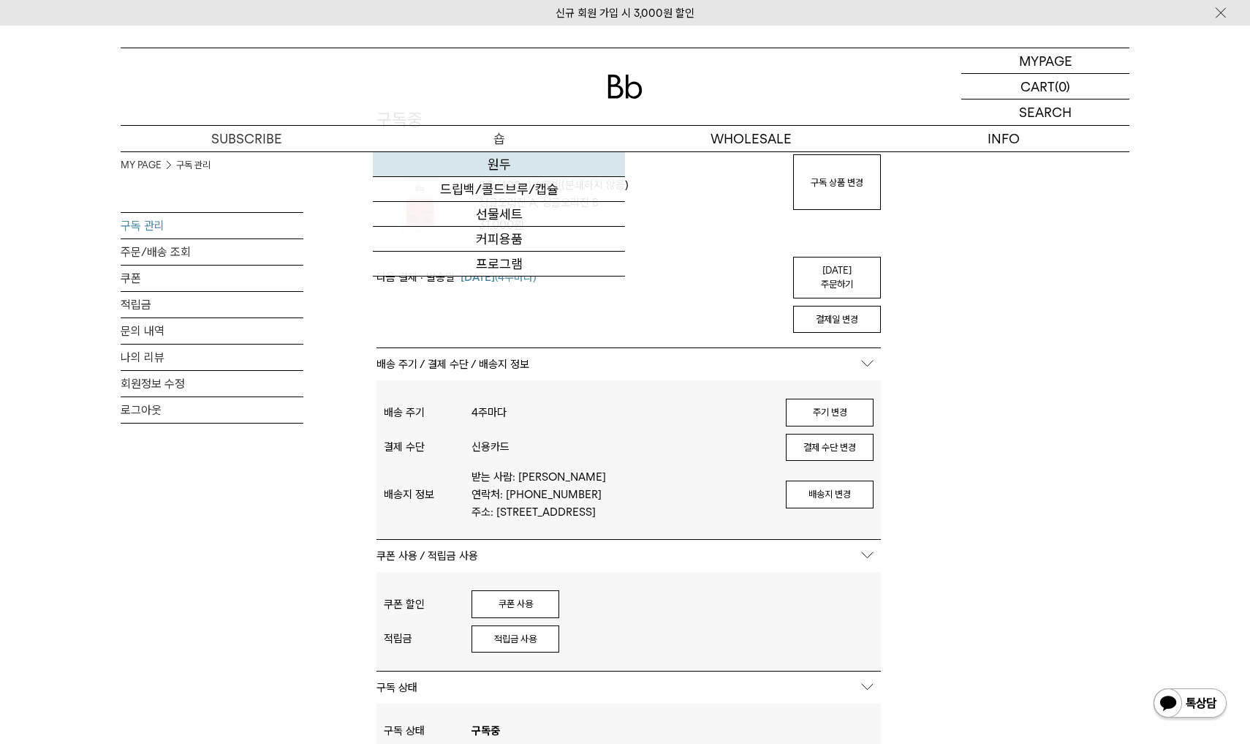
click at [498, 162] on link "원두" at bounding box center [499, 164] width 252 height 25
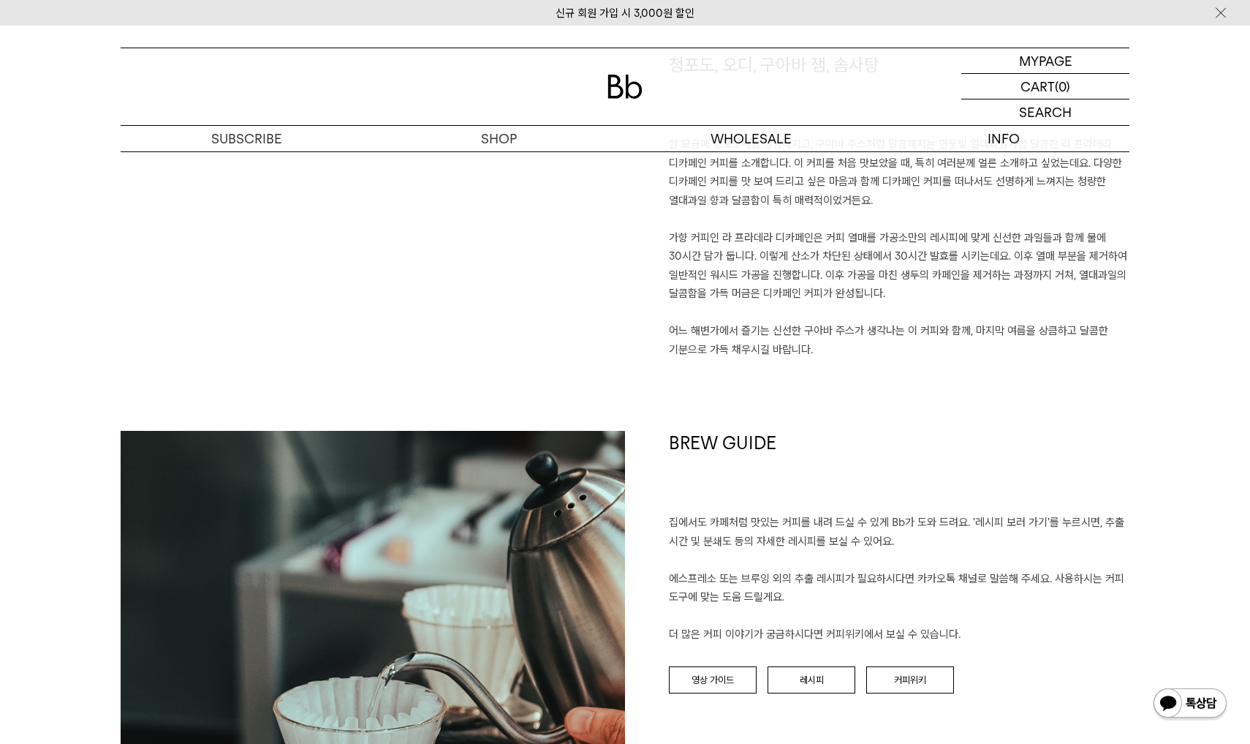
scroll to position [1003, 0]
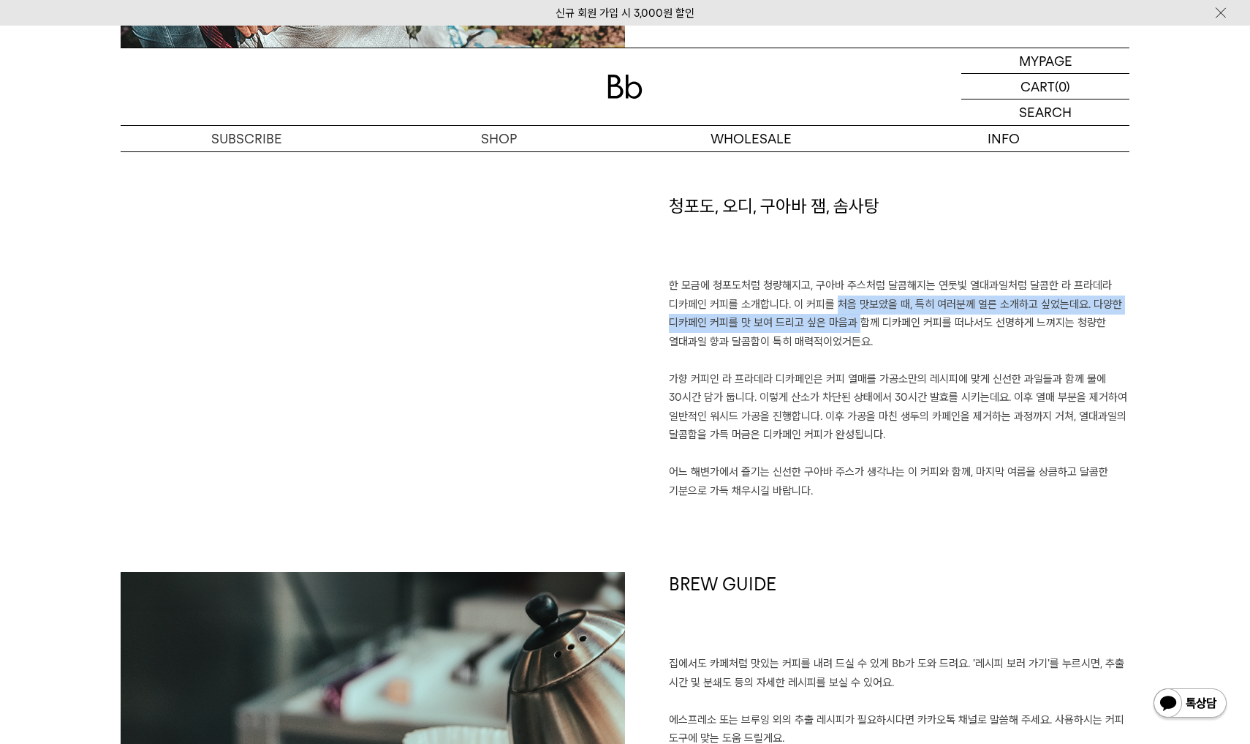
drag, startPoint x: 820, startPoint y: 303, endPoint x: 843, endPoint y: 312, distance: 25.0
click at [843, 312] on p "한 모금에 청포도처럼 청량해지고, 구아바 주스처럼 달콤해지는 연둣빛 열대과일처럼 달콤한 라 프라데라 디카페인 커피를 소개합니다. 이 커피를 처…" at bounding box center [899, 388] width 461 height 224
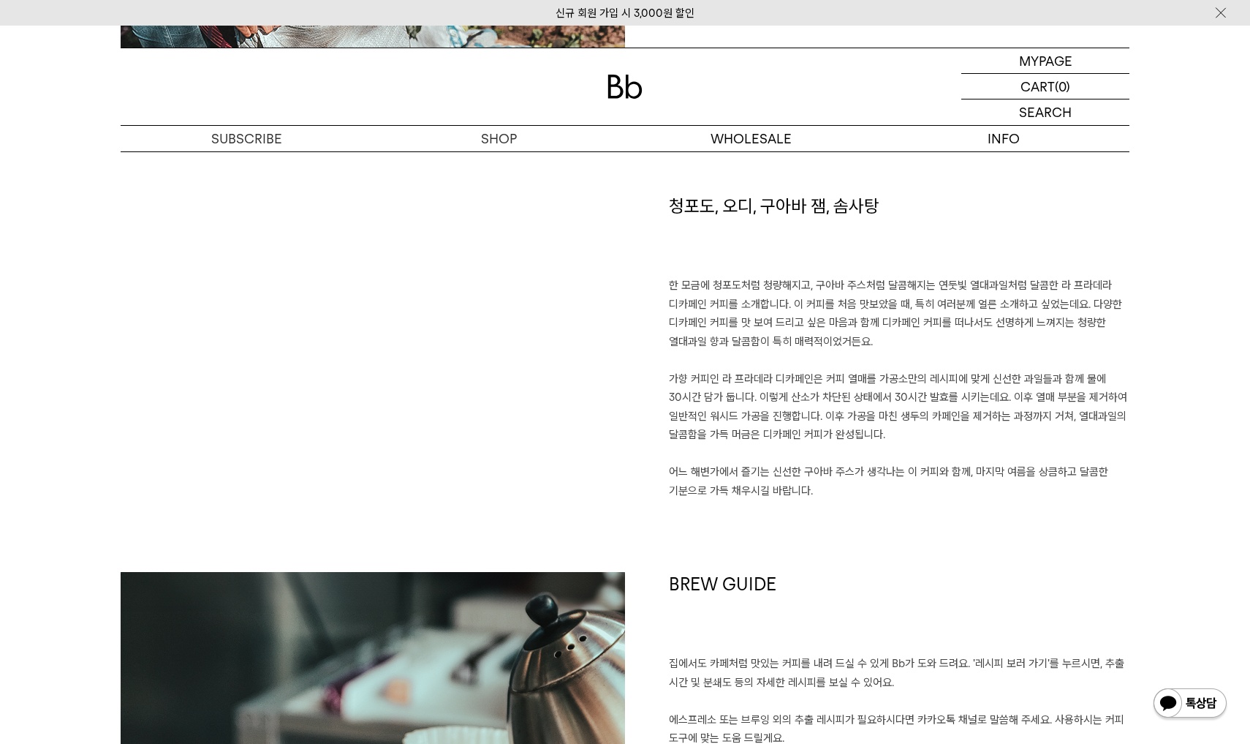
click at [641, 335] on div "청포도, 오디, 구아바 잼, 솜사탕 한 모금에 청포도처럼 청량해지고, 구아바 주스처럼 달콤해지는 연둣빛 열대과일처럼 달콤한 라 프라데라 디카페…" at bounding box center [877, 383] width 505 height 378
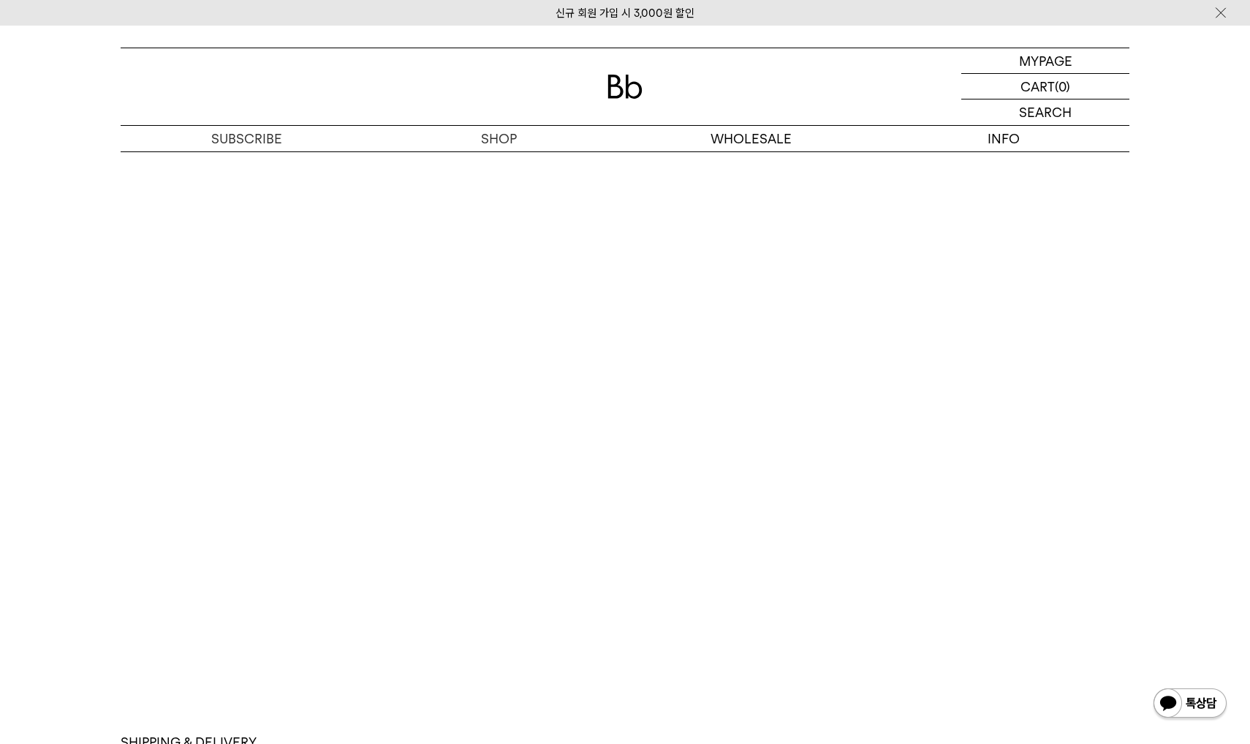
scroll to position [3899, 0]
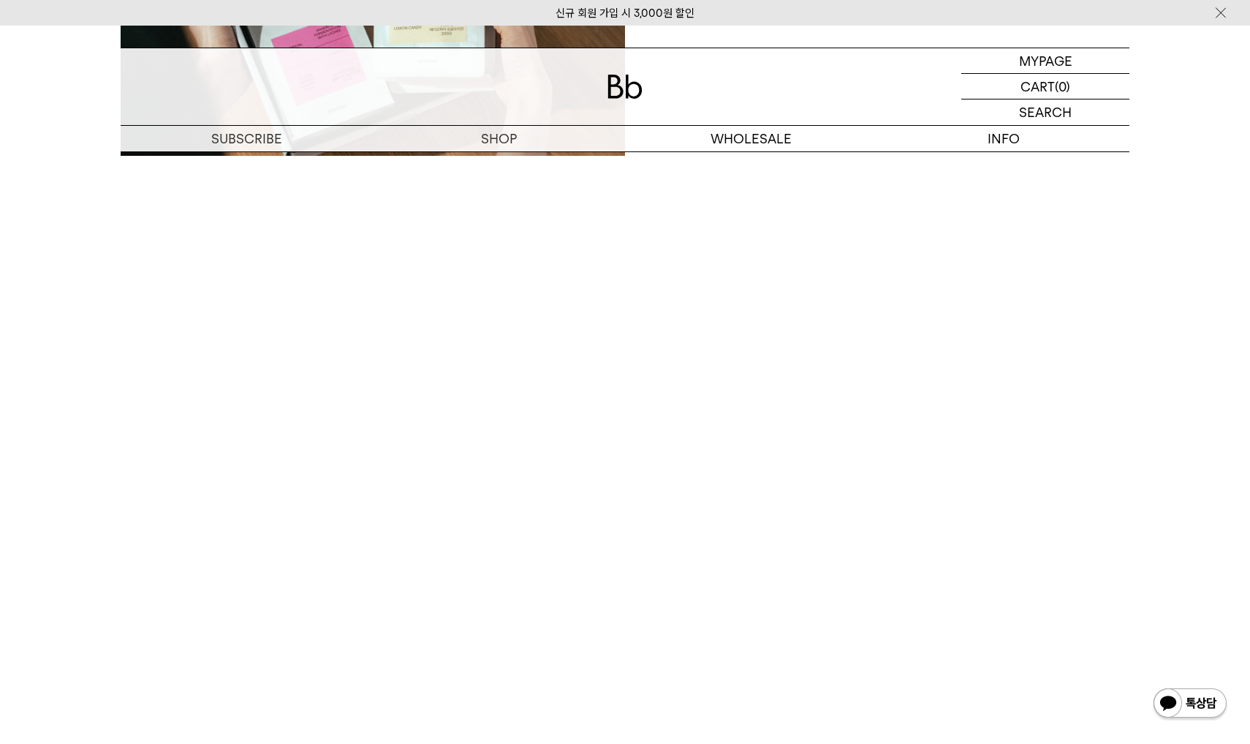
scroll to position [2367, 0]
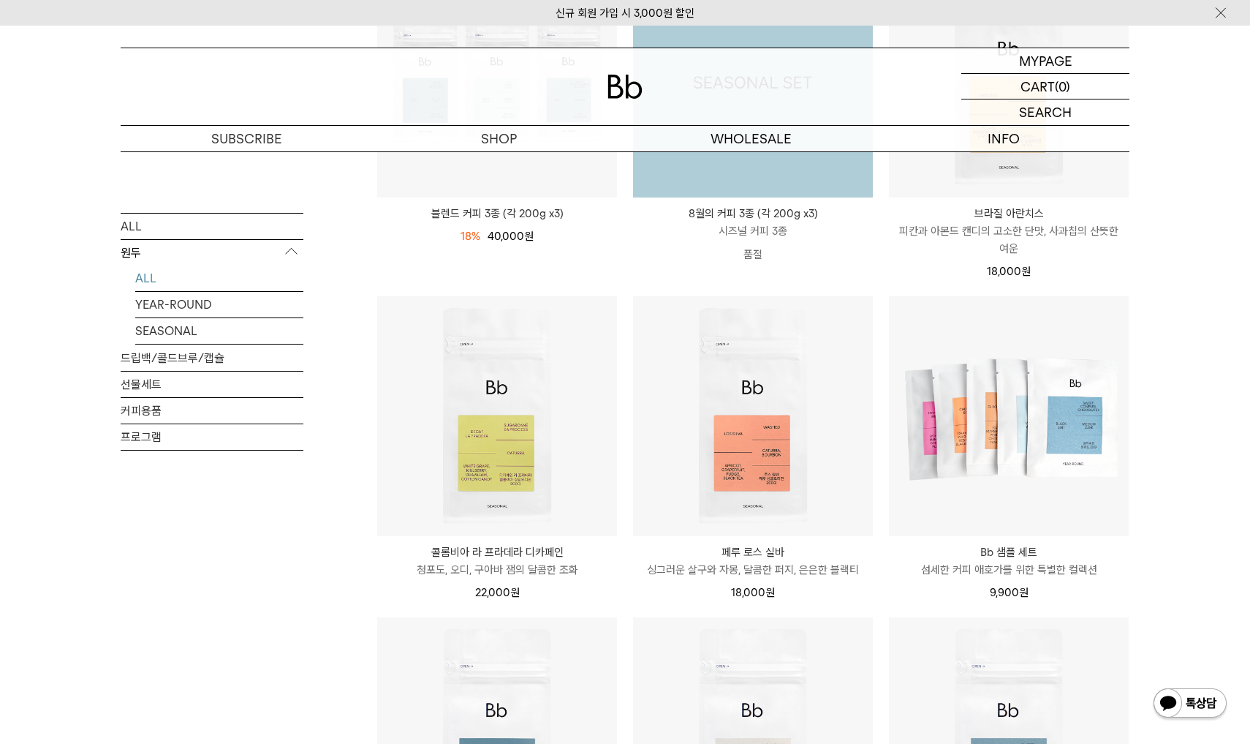
scroll to position [490, 0]
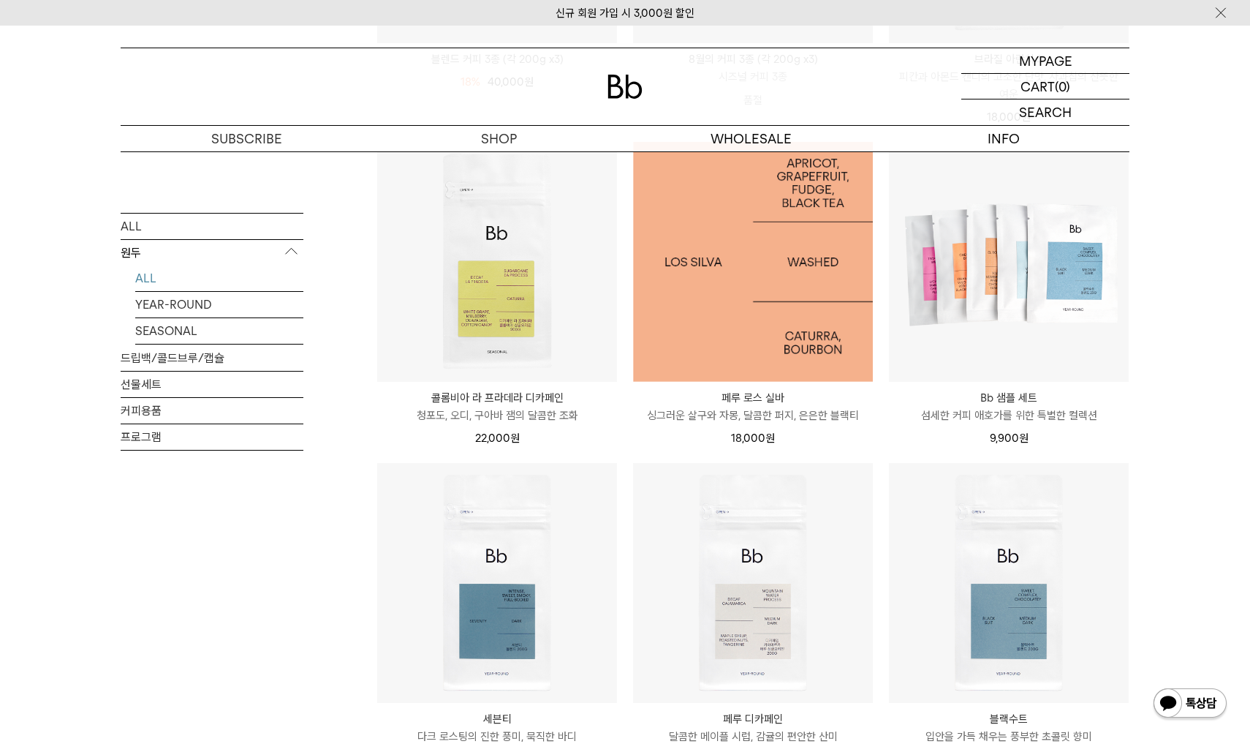
click at [718, 321] on img at bounding box center [753, 262] width 240 height 240
